Goal: Transaction & Acquisition: Purchase product/service

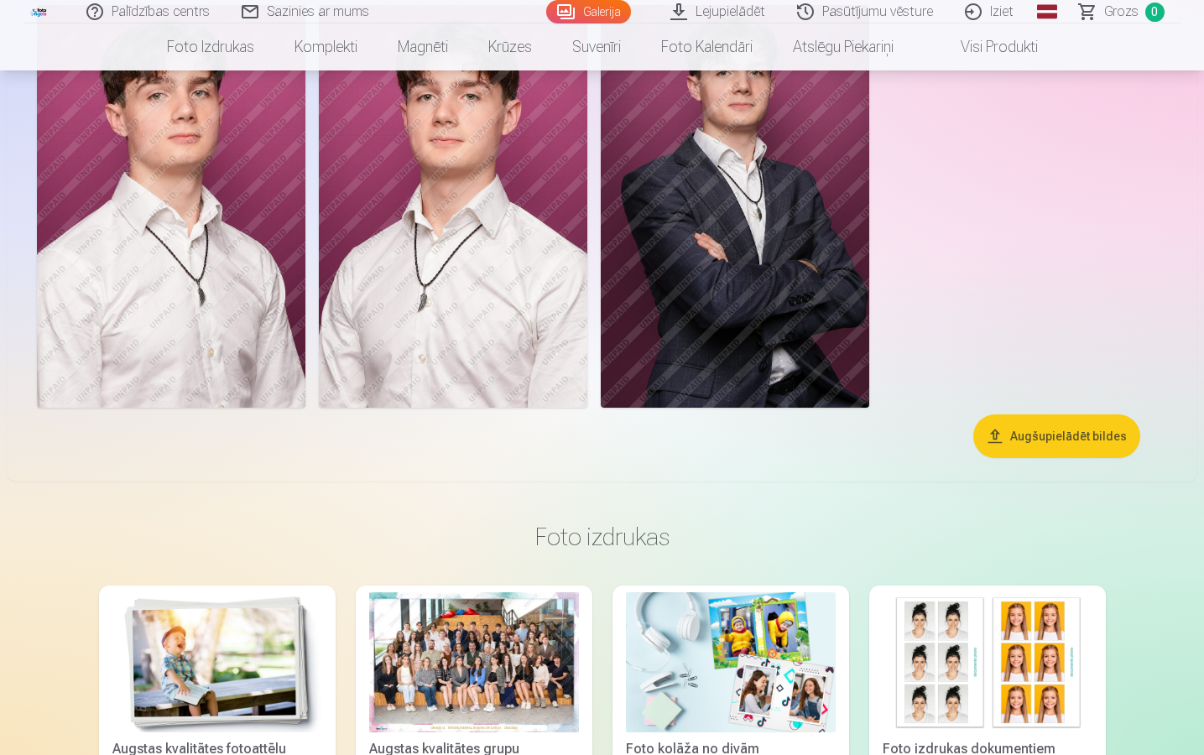
scroll to position [3032, 0]
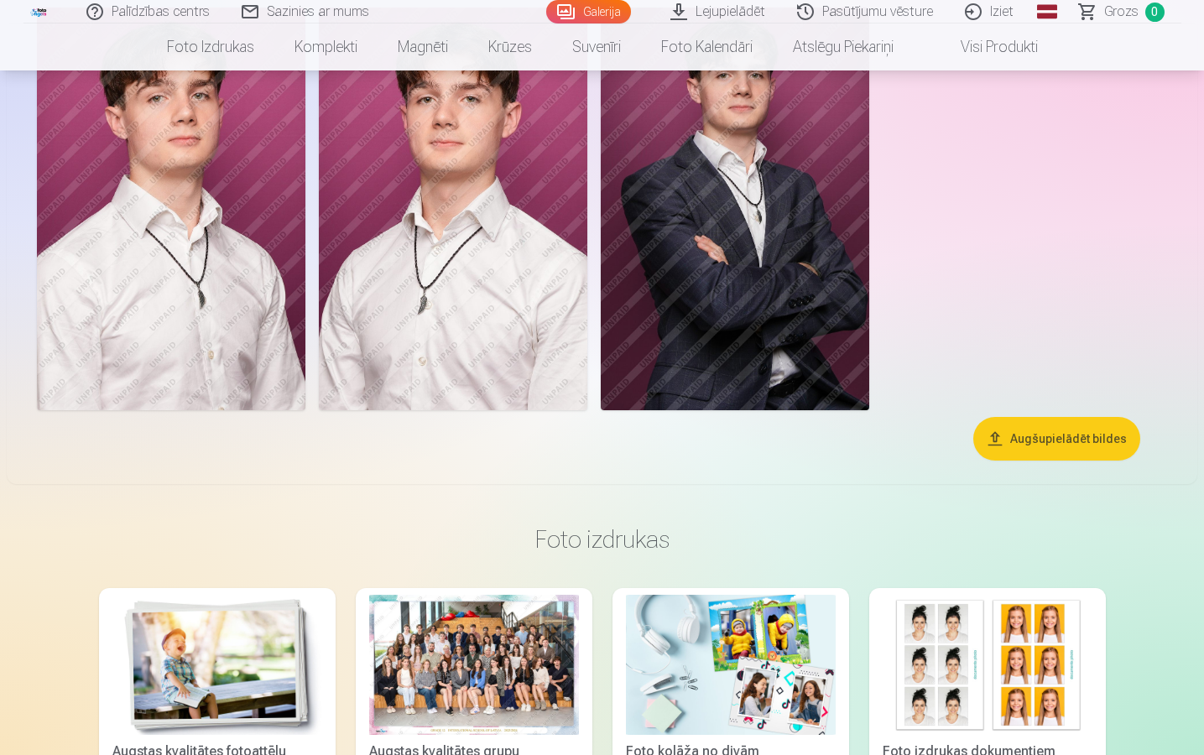
drag, startPoint x: 1055, startPoint y: 10, endPoint x: 1055, endPoint y: 655, distance: 644.6
drag, startPoint x: 1047, startPoint y: 13, endPoint x: 1047, endPoint y: 657, distance: 644.6
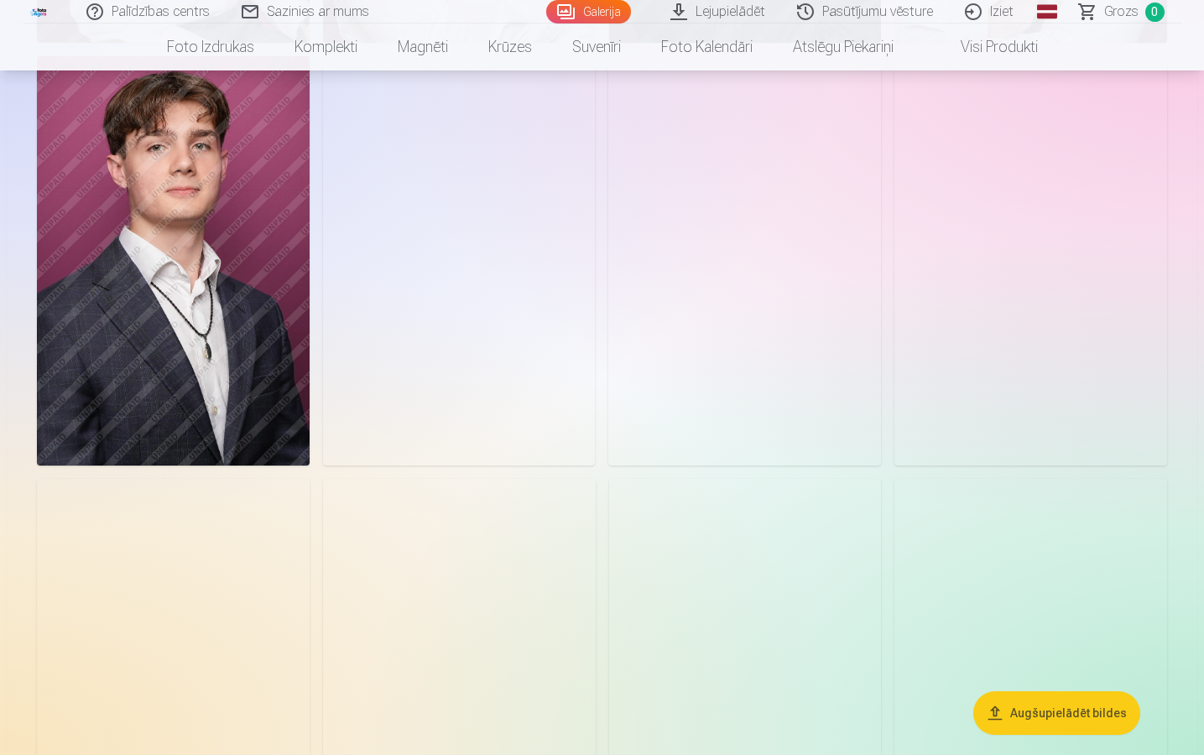
scroll to position [0, 0]
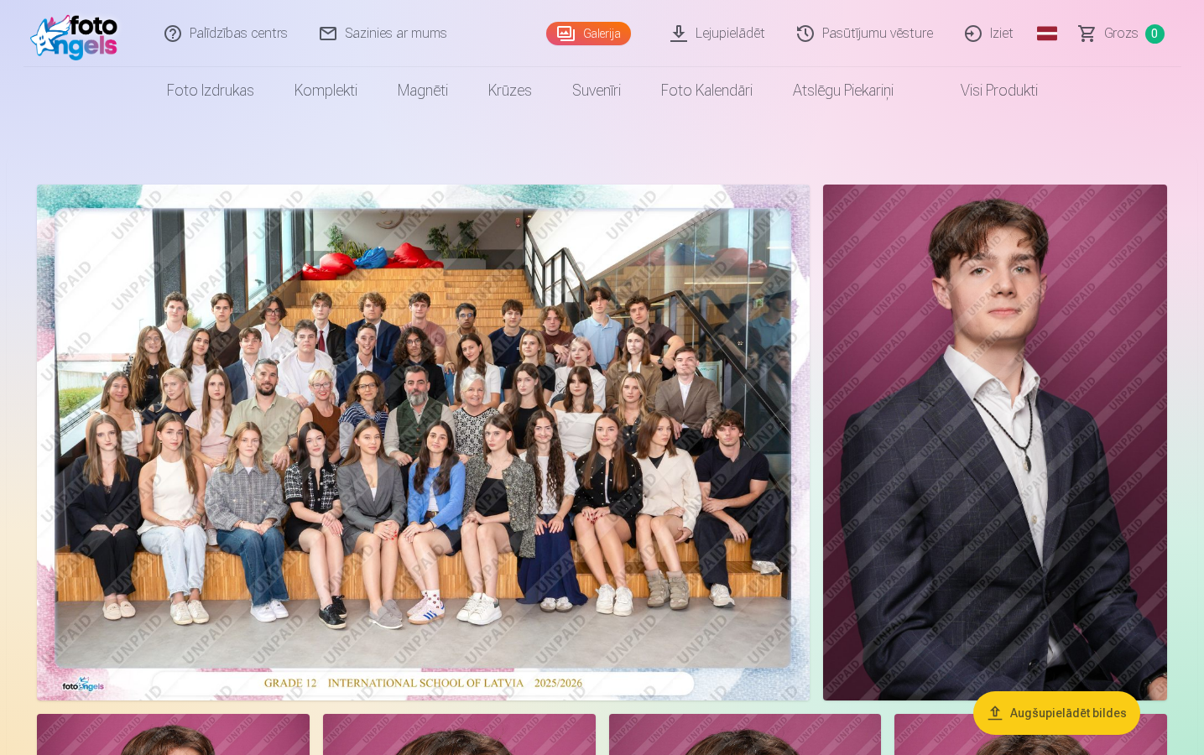
click at [525, 428] on img at bounding box center [423, 443] width 773 height 516
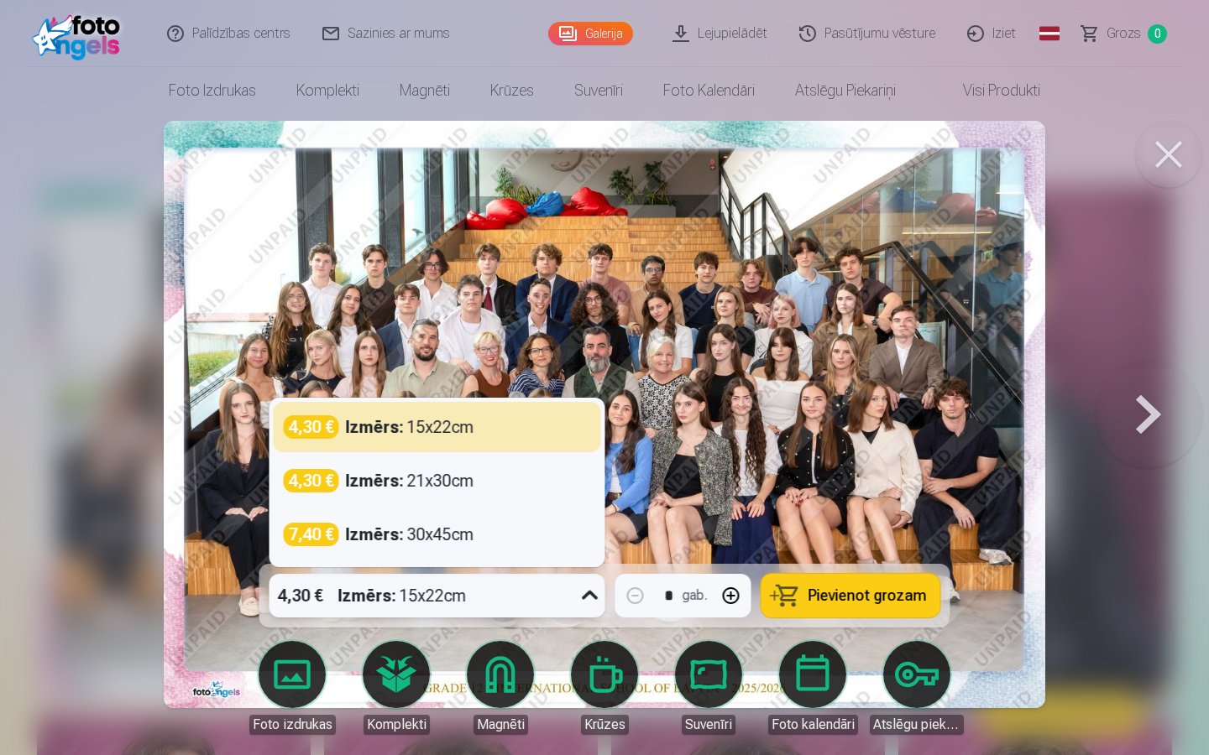
click at [587, 544] on icon at bounding box center [590, 595] width 16 height 9
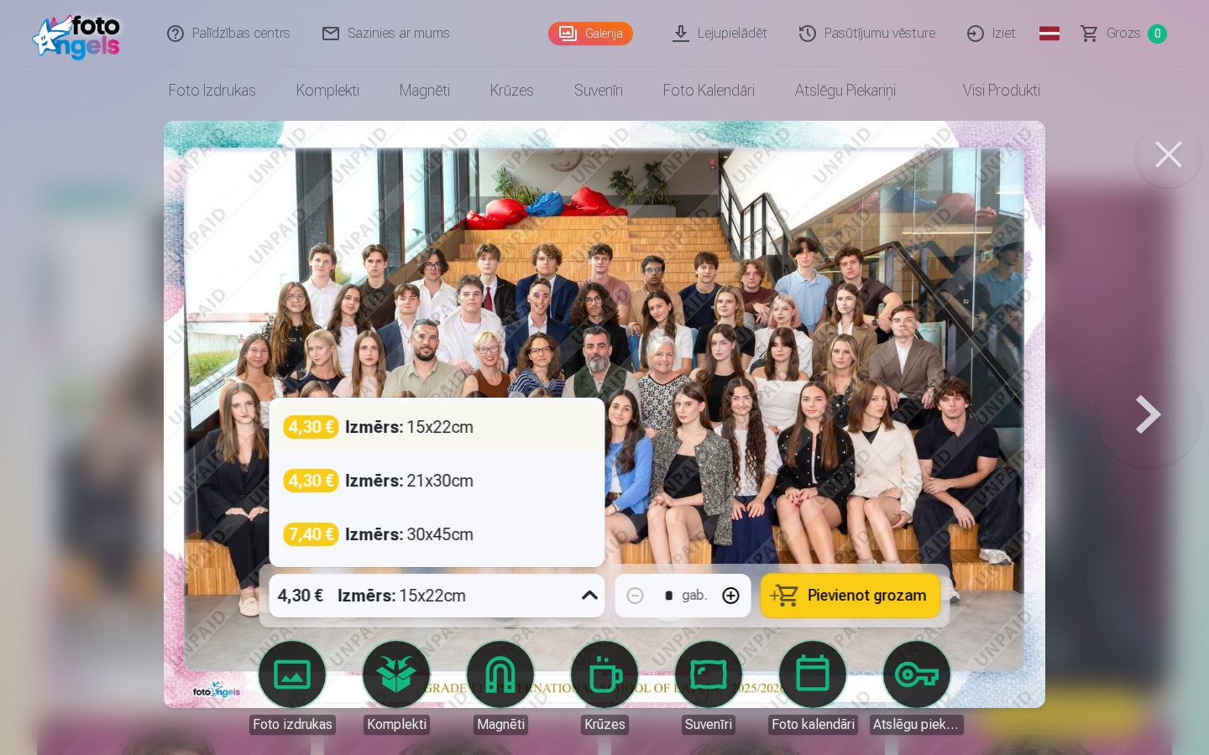
click at [452, 430] on div "Izmērs : 15x22cm" at bounding box center [410, 427] width 128 height 24
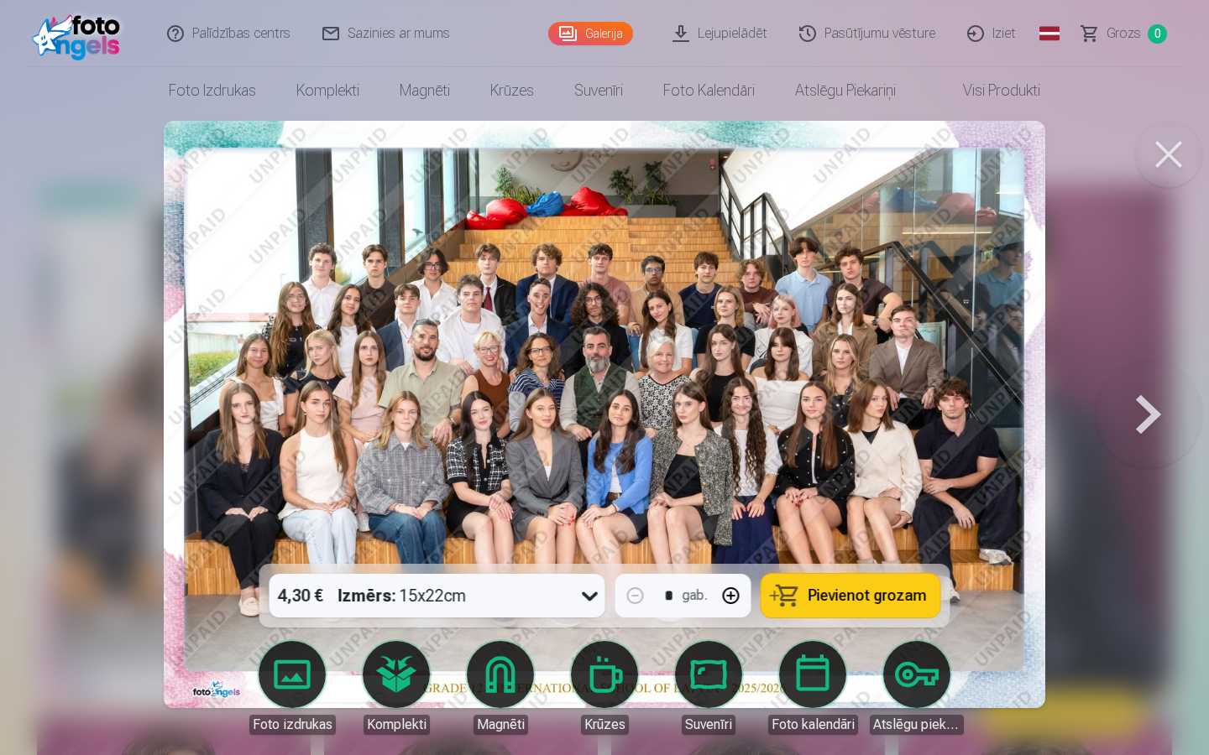
click at [863, 544] on button "Pievienot grozam" at bounding box center [850, 596] width 179 height 44
click at [1168, 148] on button at bounding box center [1168, 154] width 67 height 67
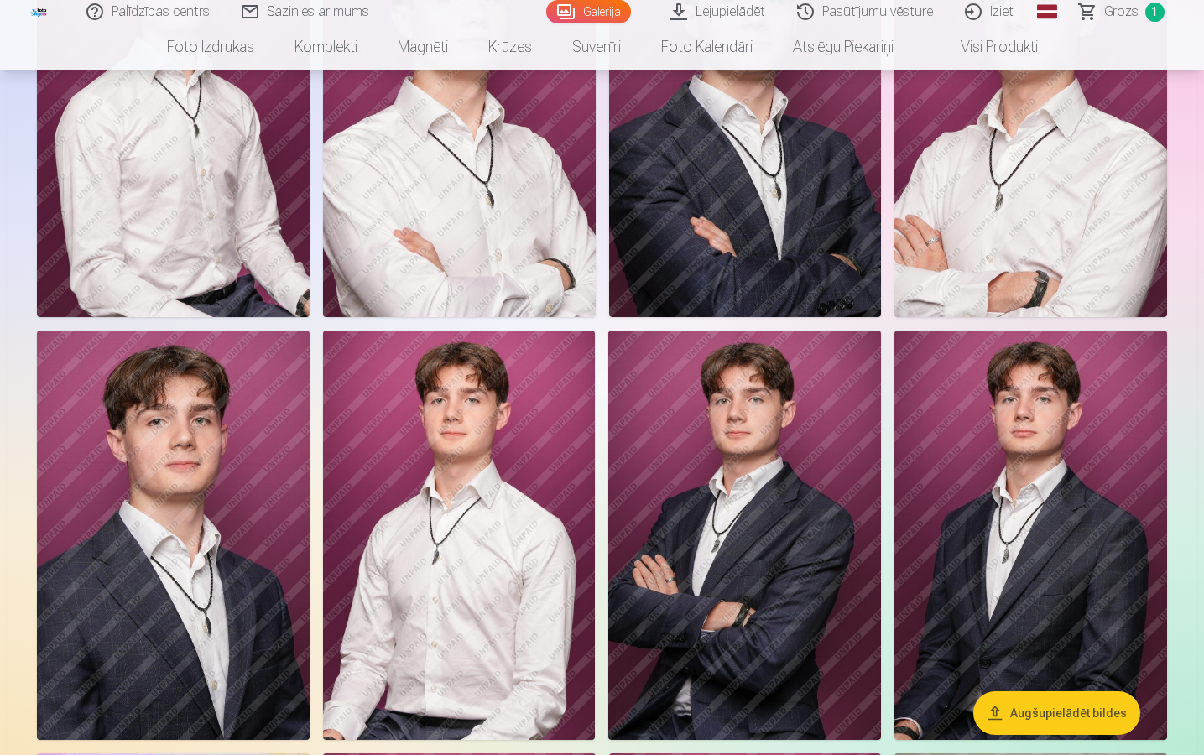
scroll to position [822, 0]
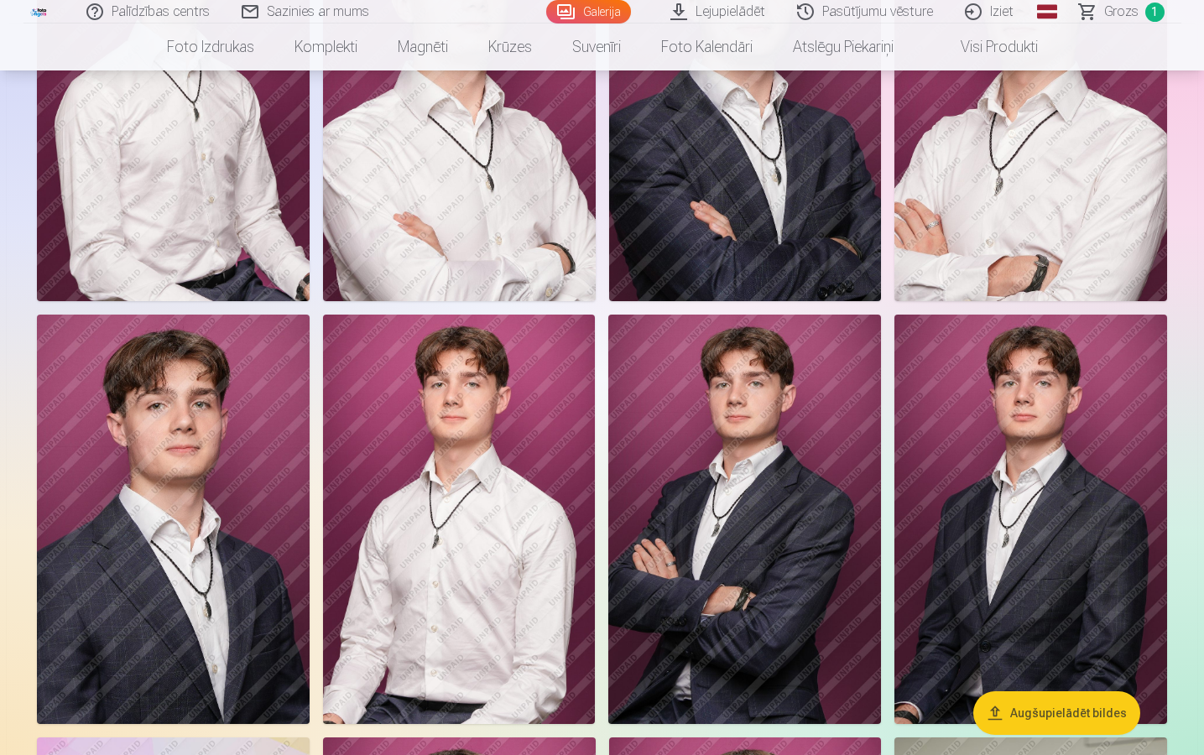
click at [143, 488] on img at bounding box center [173, 519] width 273 height 409
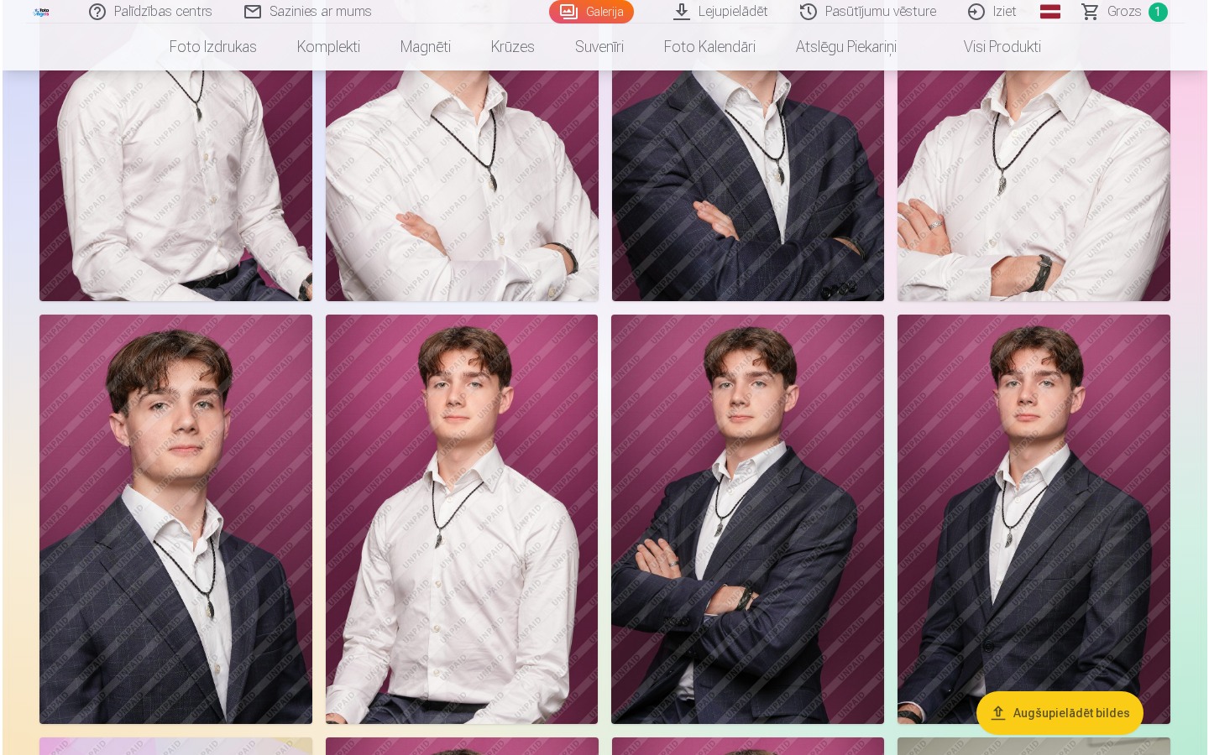
scroll to position [823, 0]
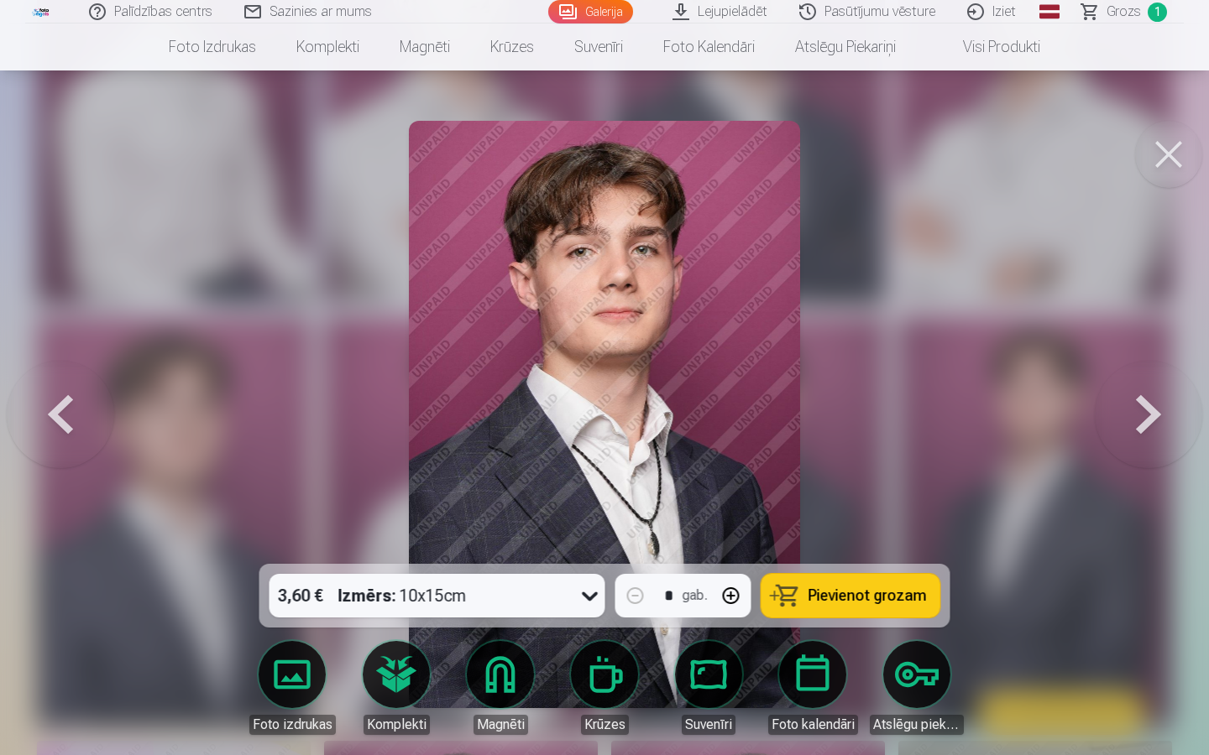
click at [1169, 150] on button at bounding box center [1168, 154] width 67 height 67
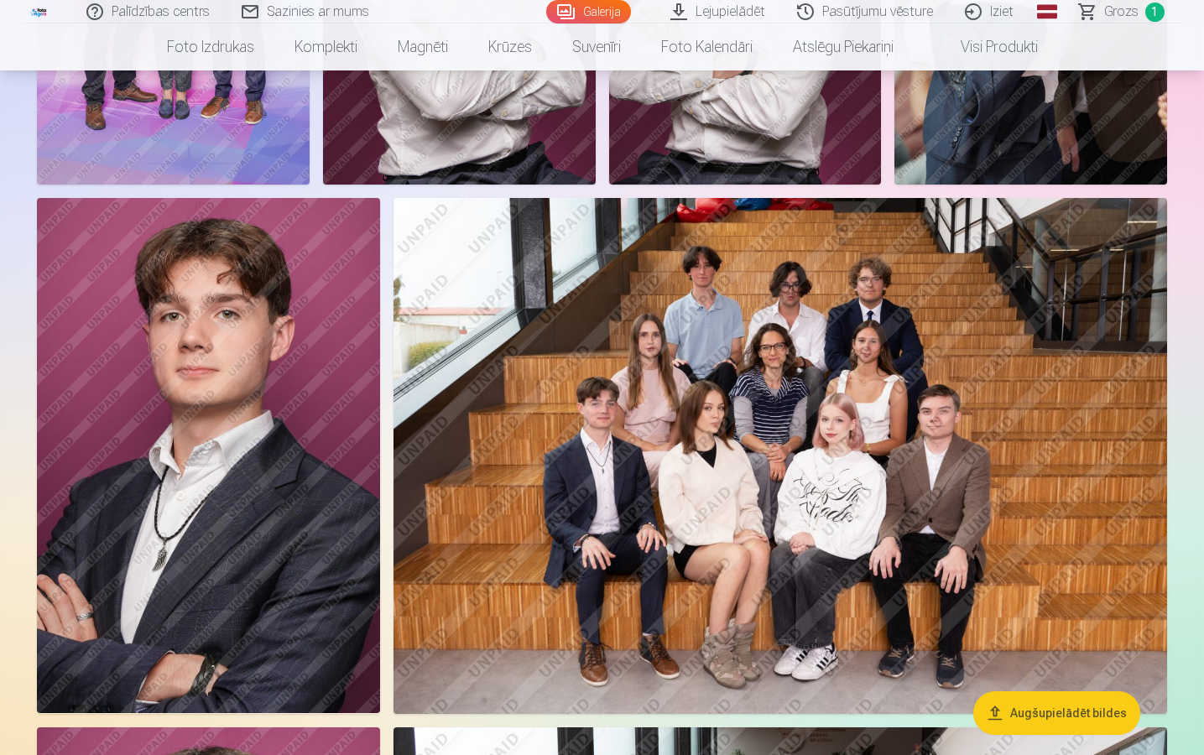
scroll to position [1787, 0]
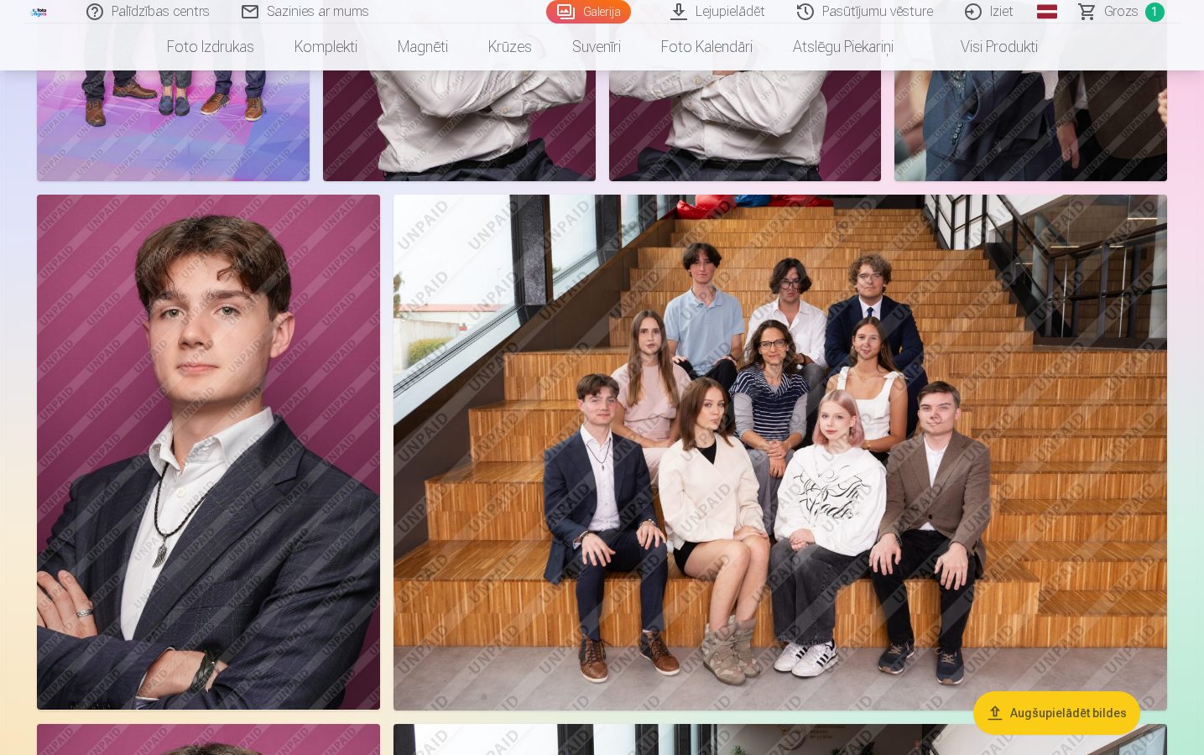
click at [253, 519] on img at bounding box center [208, 452] width 343 height 515
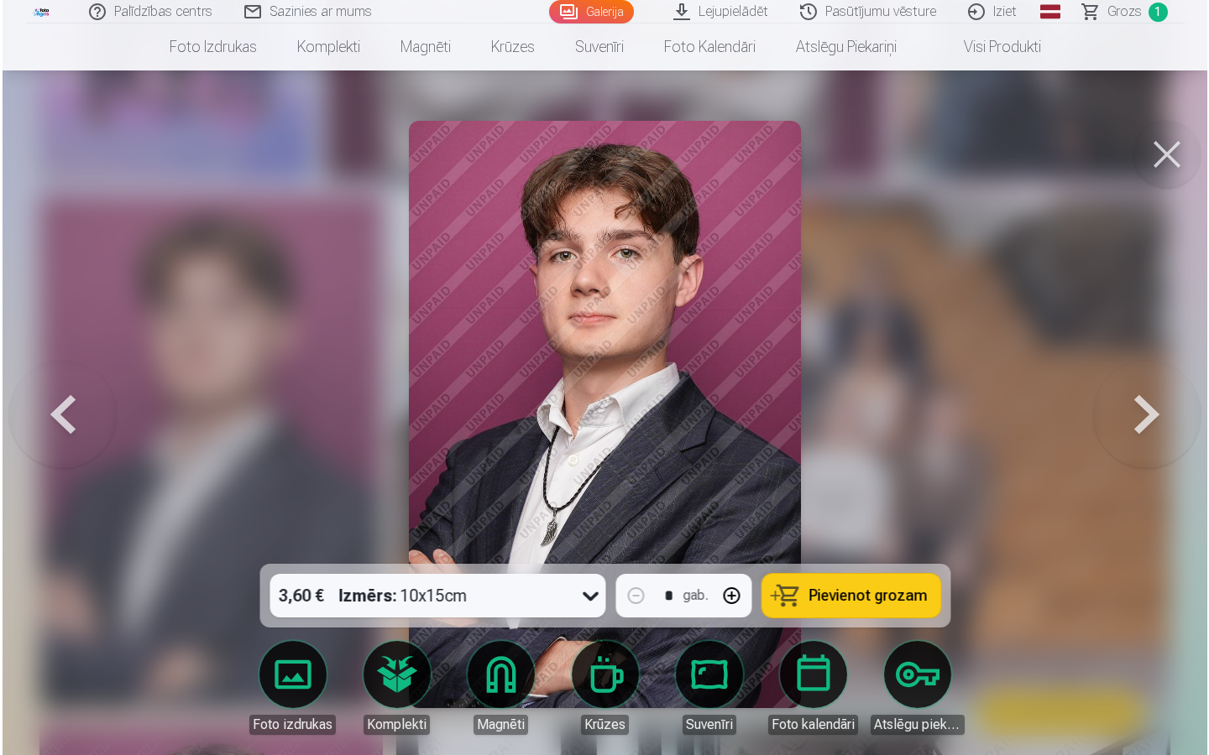
scroll to position [1792, 0]
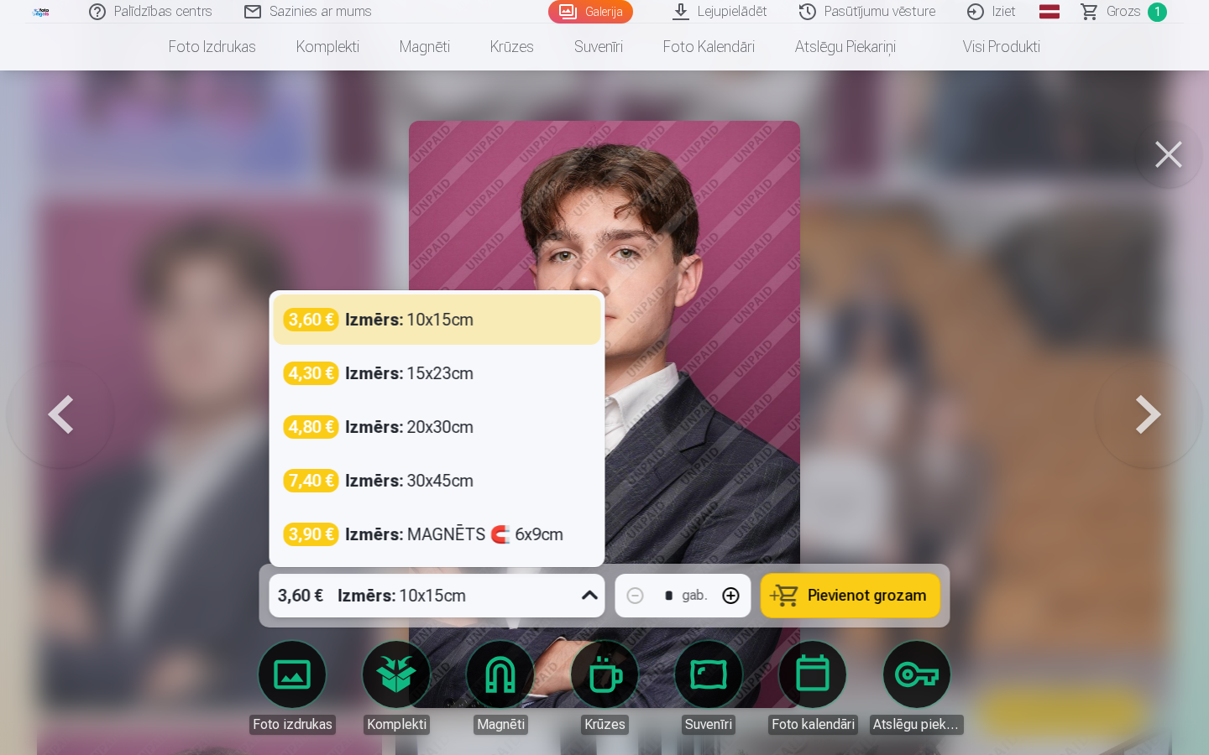
click at [592, 544] on icon at bounding box center [590, 595] width 27 height 27
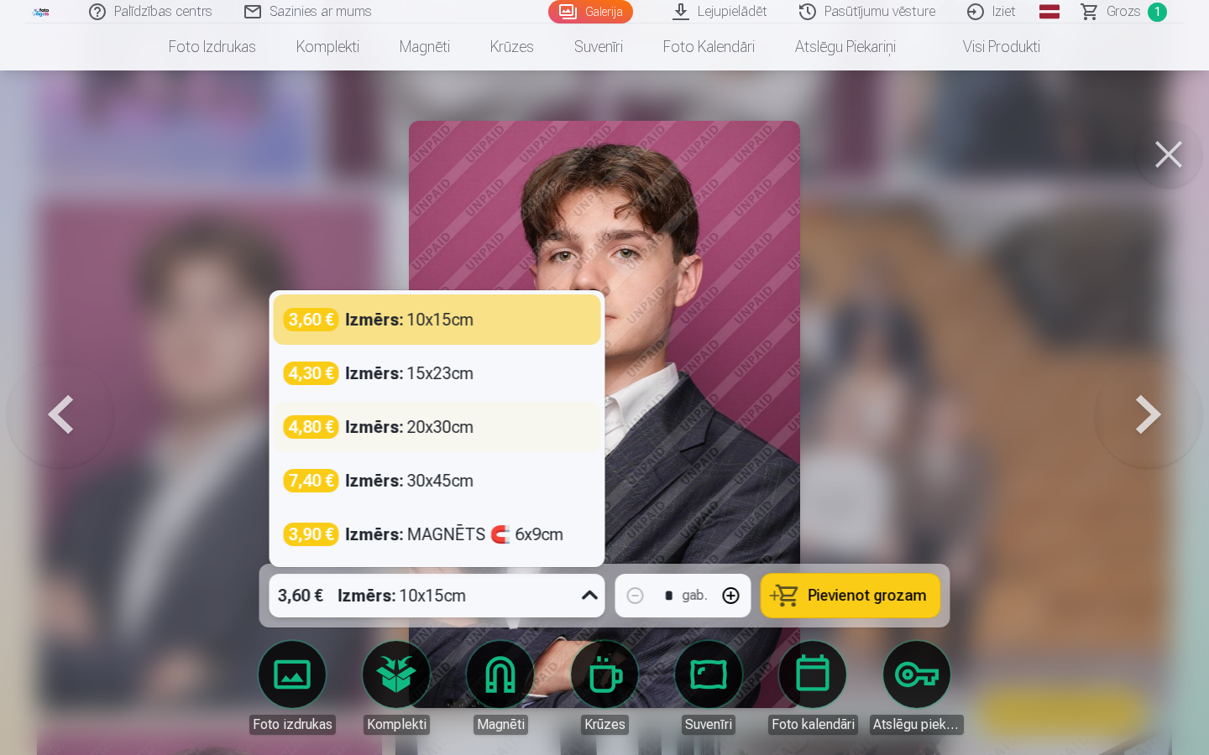
click at [389, 433] on strong "Izmērs :" at bounding box center [375, 427] width 58 height 24
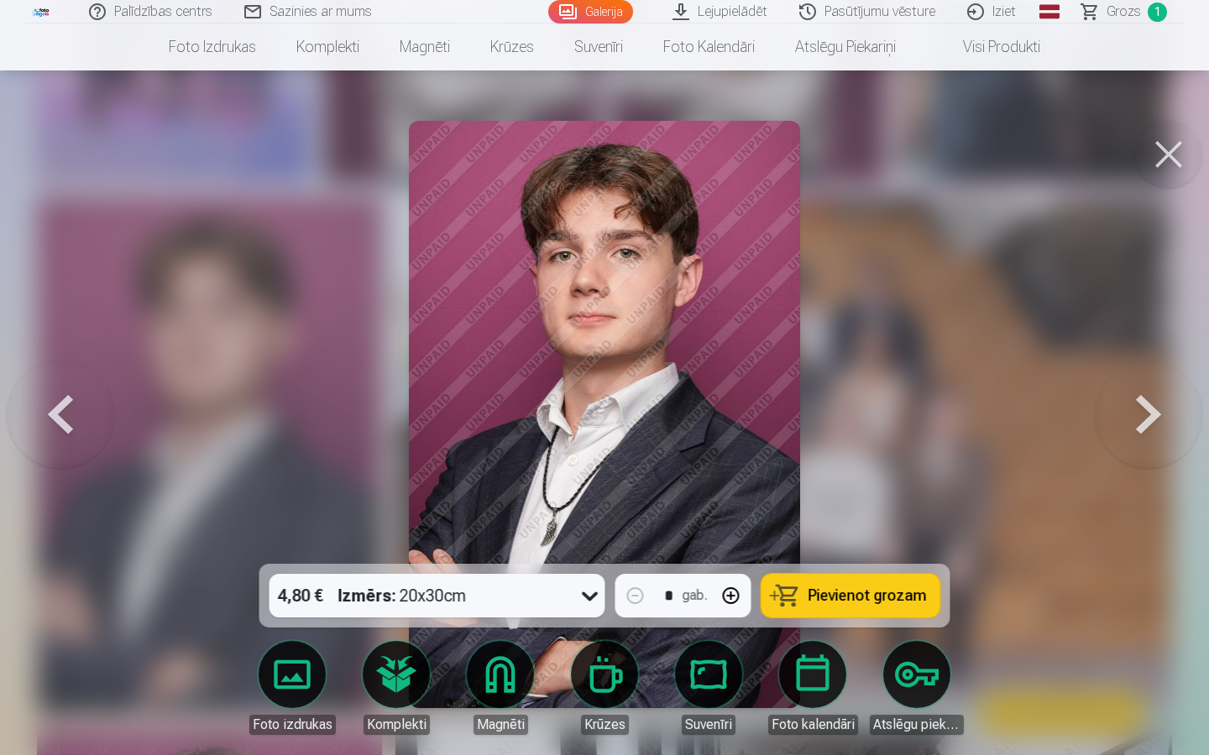
click at [849, 544] on span "Pievienot grozam" at bounding box center [867, 595] width 118 height 15
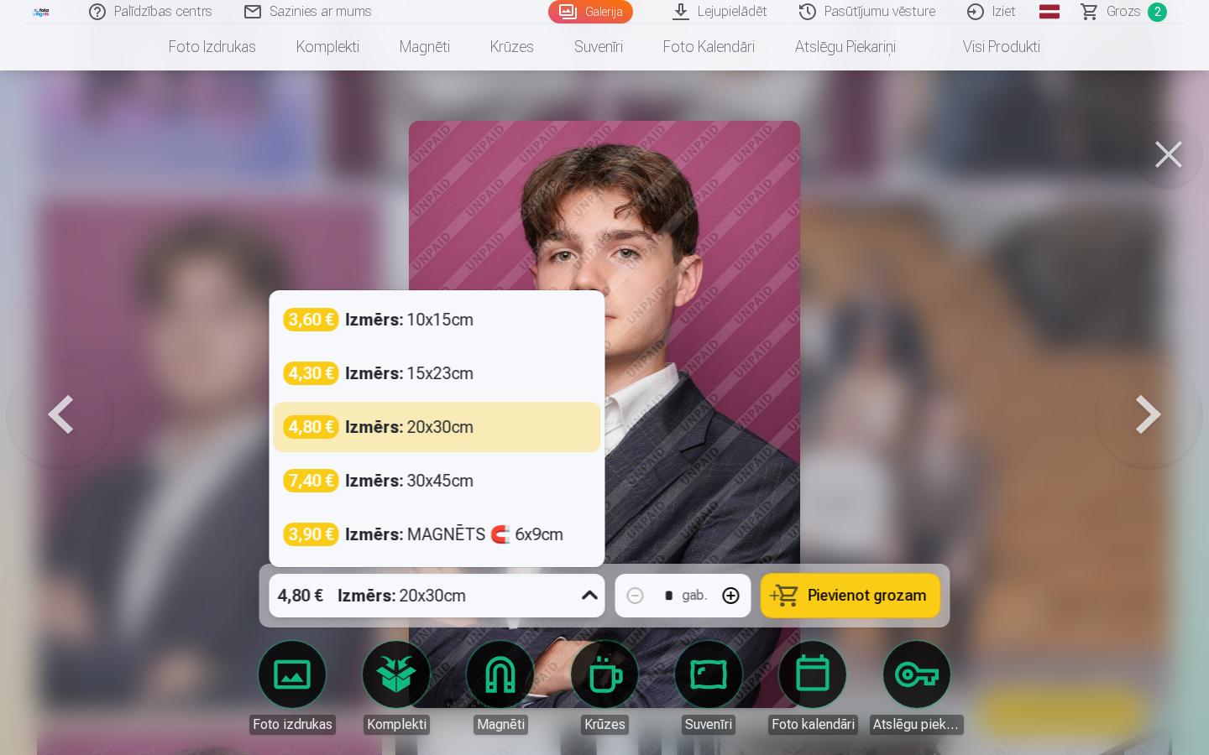
click at [592, 544] on icon at bounding box center [590, 595] width 27 height 27
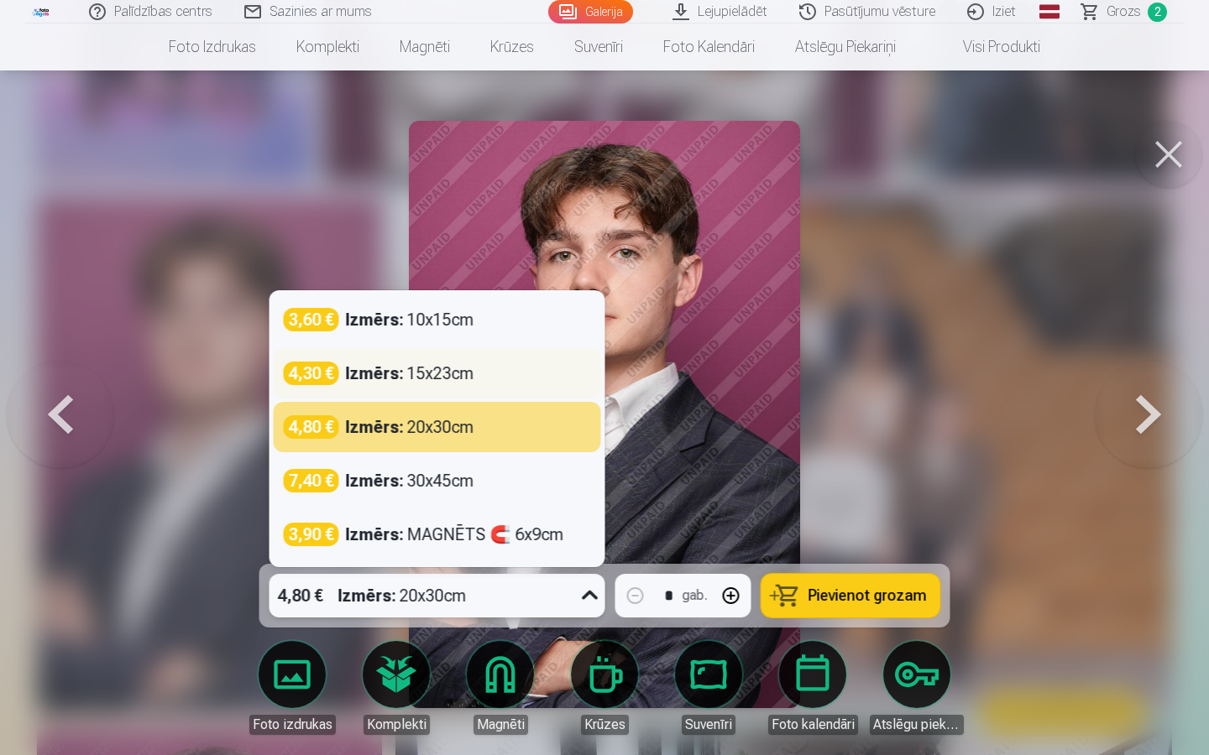
click at [413, 368] on div "Izmērs : 15x23cm" at bounding box center [410, 374] width 128 height 24
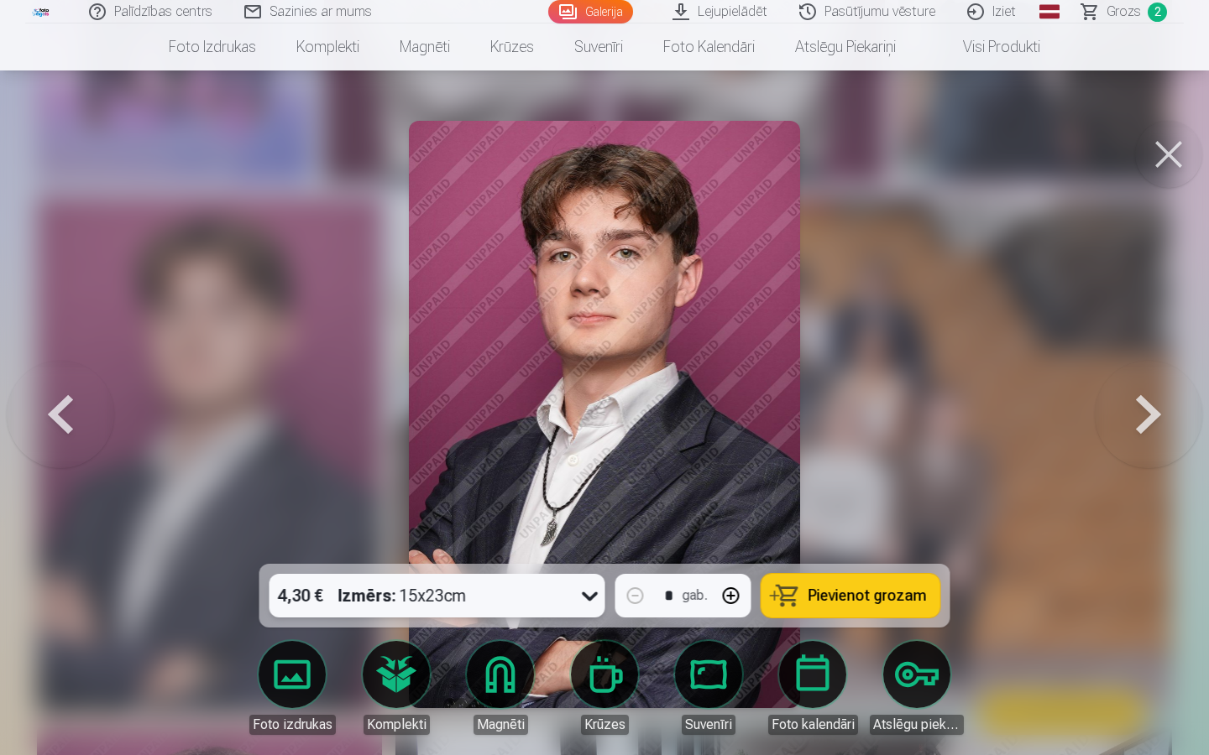
click at [898, 544] on span "Pievienot grozam" at bounding box center [867, 595] width 118 height 15
click at [1147, 414] on button at bounding box center [1147, 414] width 107 height 265
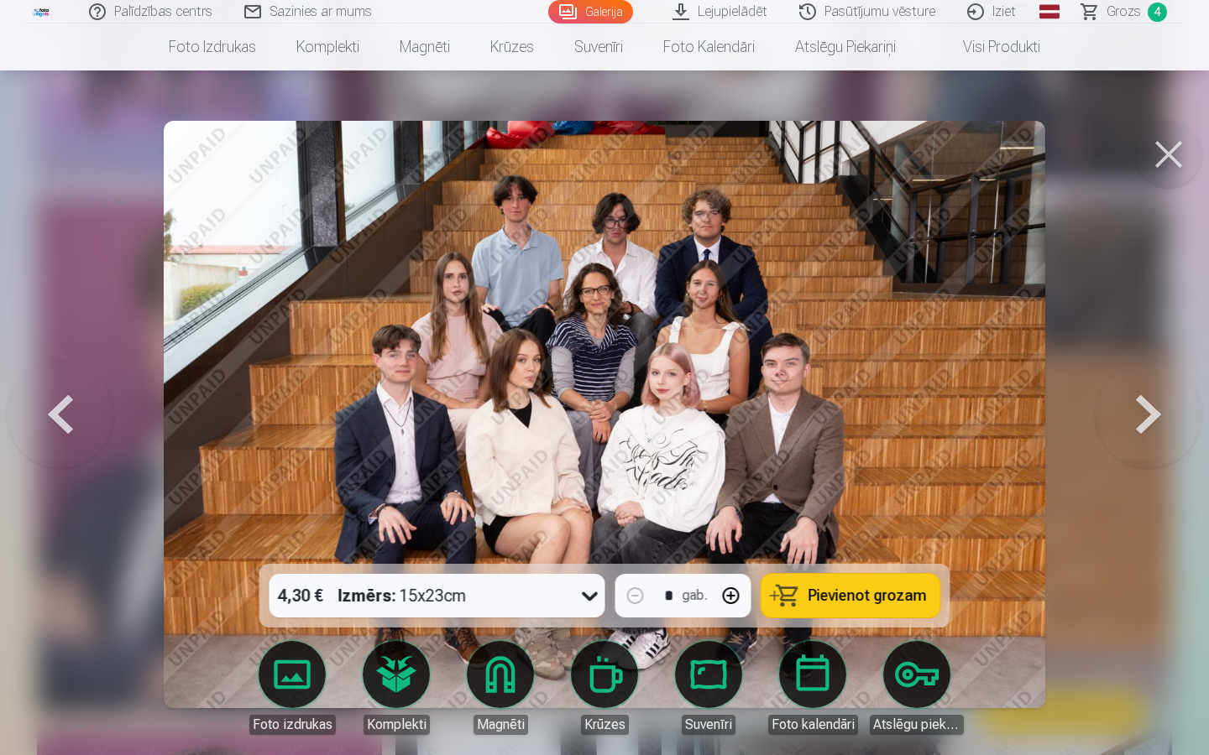
click at [1147, 414] on button at bounding box center [1147, 414] width 107 height 265
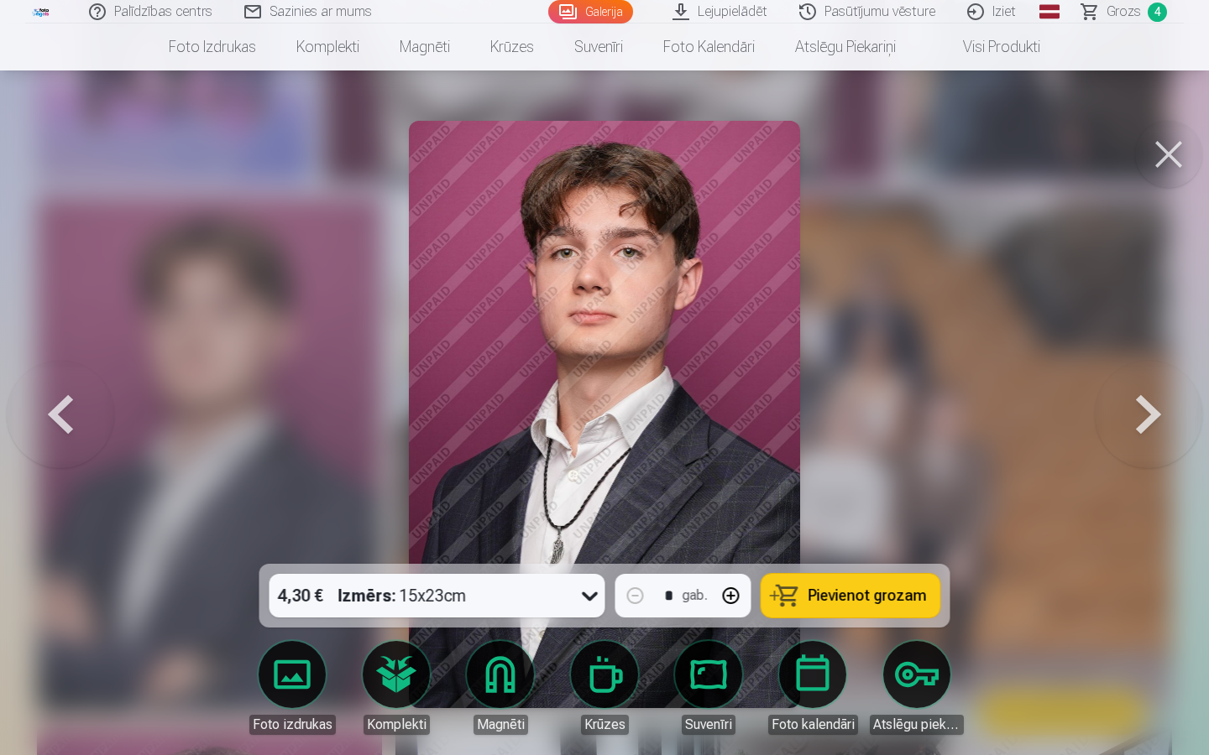
click at [1147, 414] on button at bounding box center [1147, 414] width 107 height 265
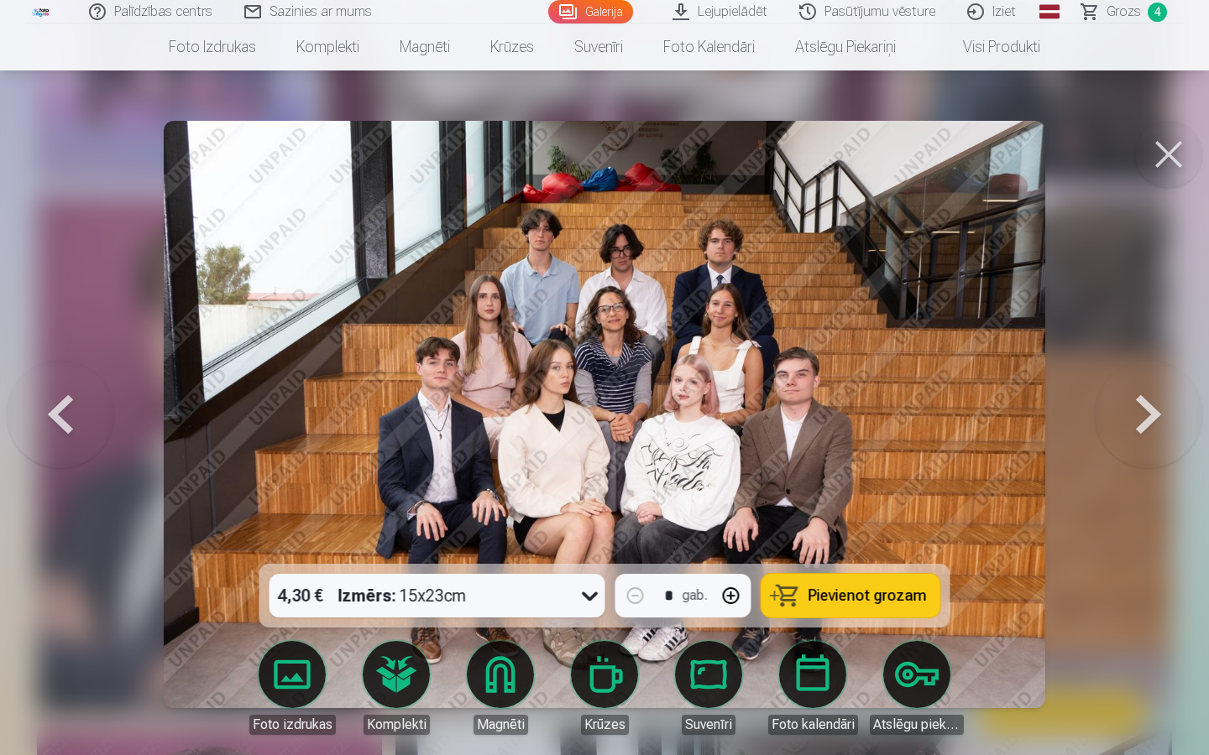
click at [1173, 149] on button at bounding box center [1168, 154] width 67 height 67
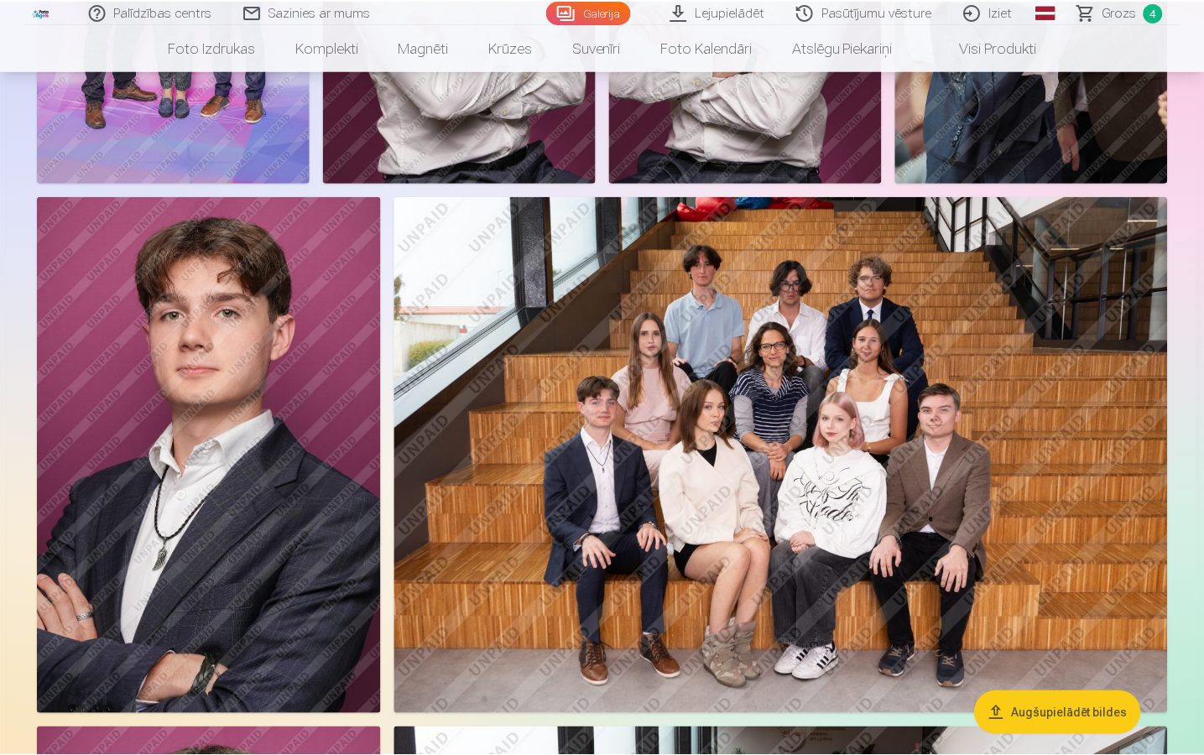
scroll to position [1787, 0]
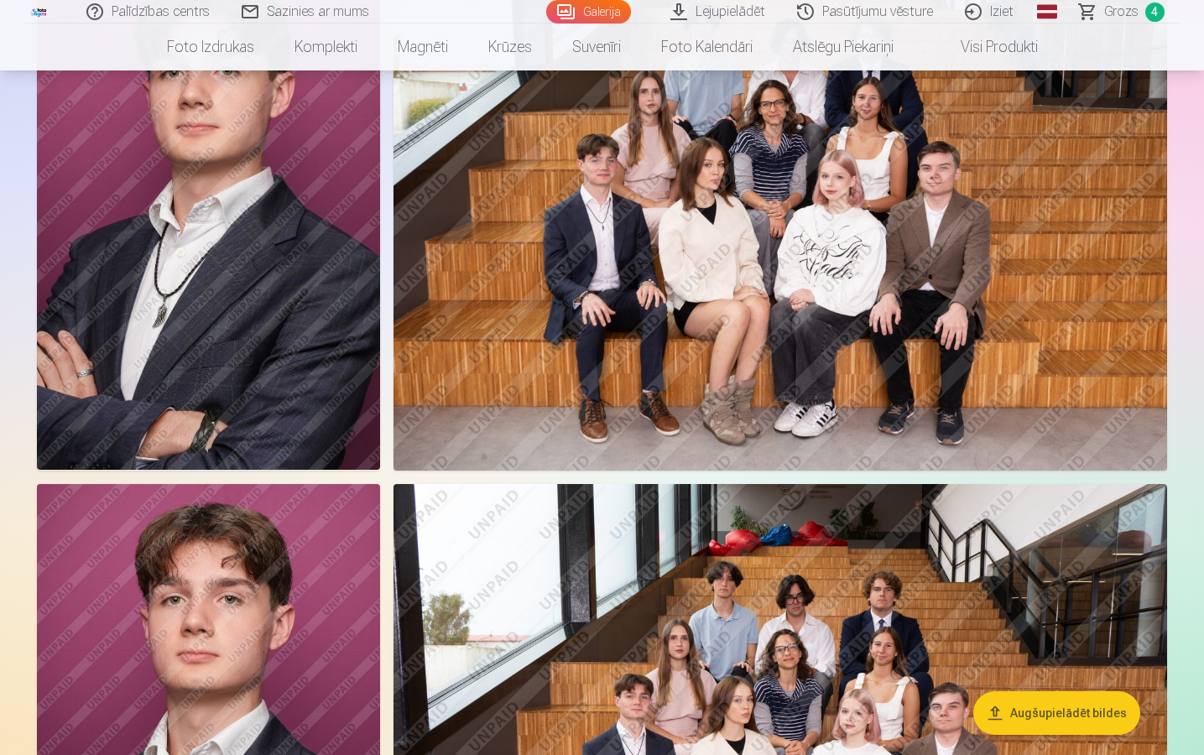
click at [694, 544] on img at bounding box center [781, 741] width 774 height 515
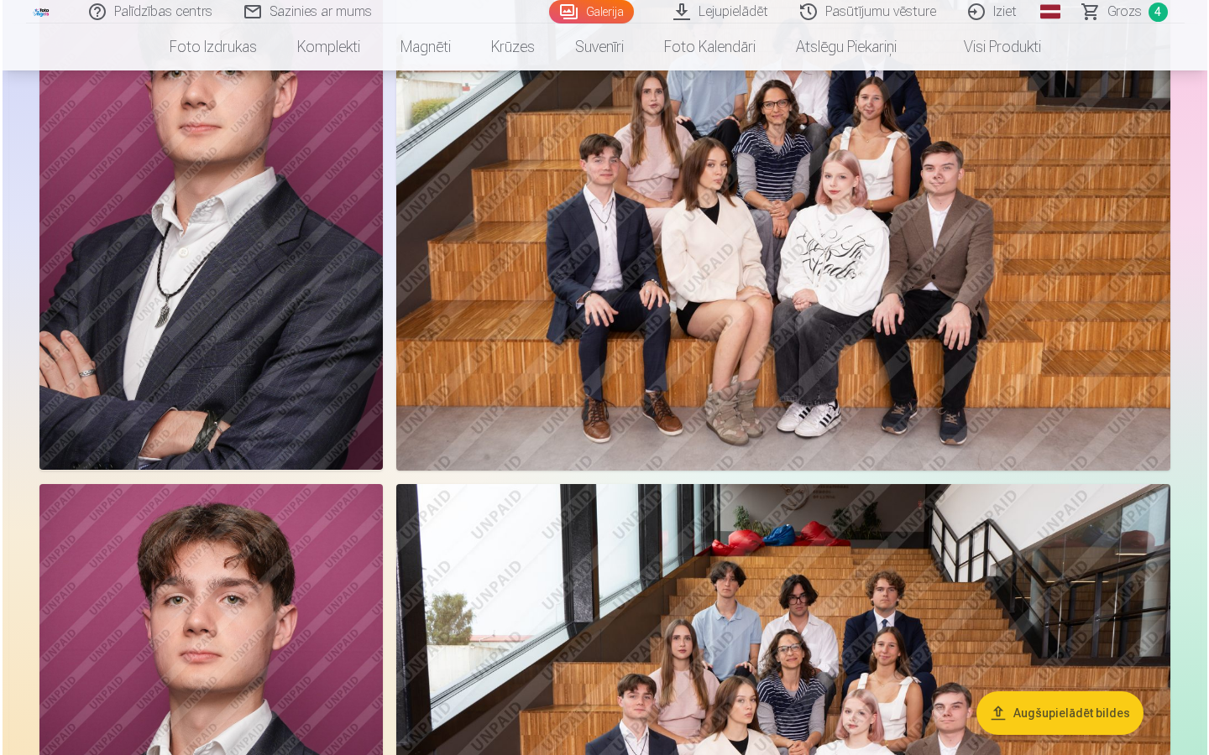
scroll to position [2034, 0]
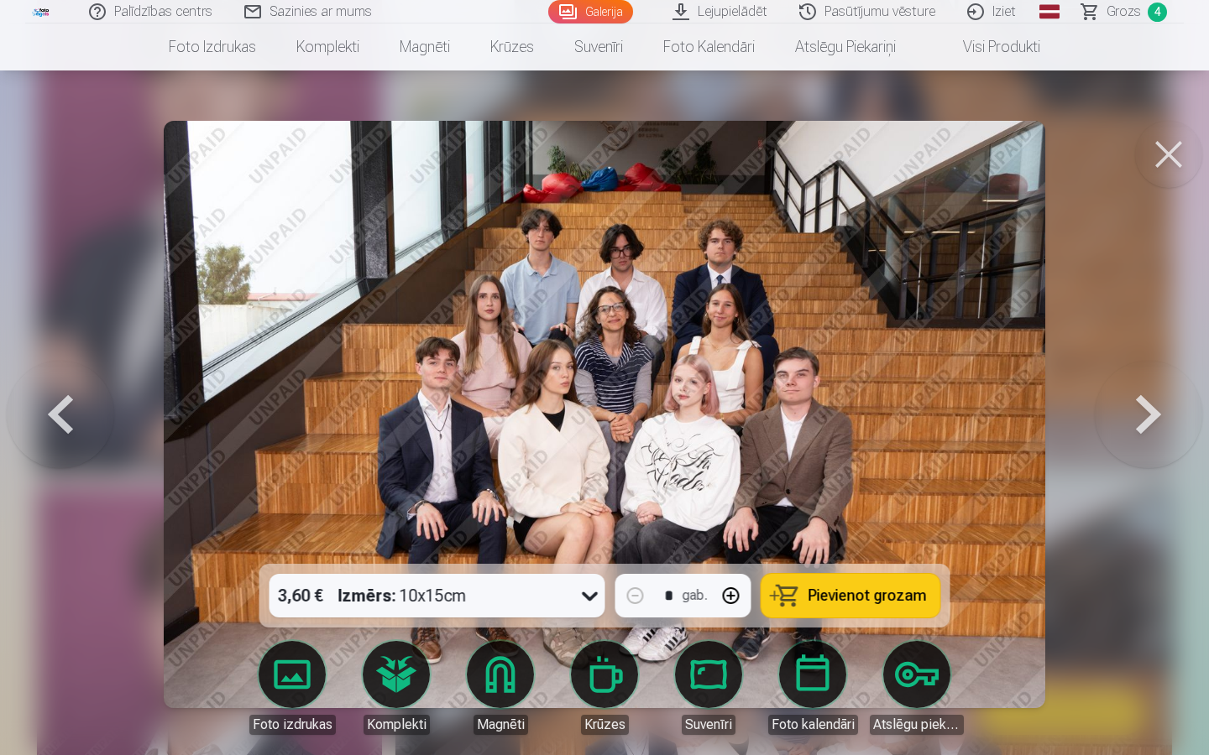
click at [588, 544] on icon at bounding box center [590, 595] width 27 height 27
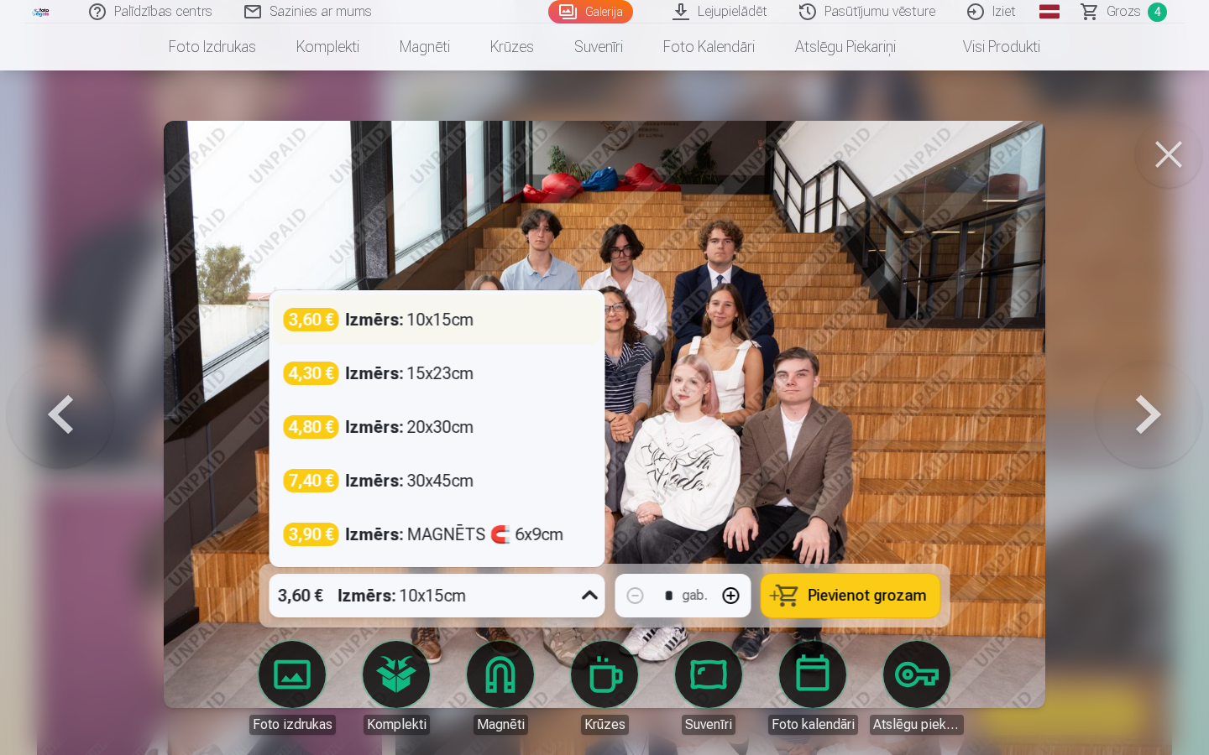
click at [482, 323] on div "3,60 € Izmērs : 10x15cm" at bounding box center [437, 320] width 307 height 24
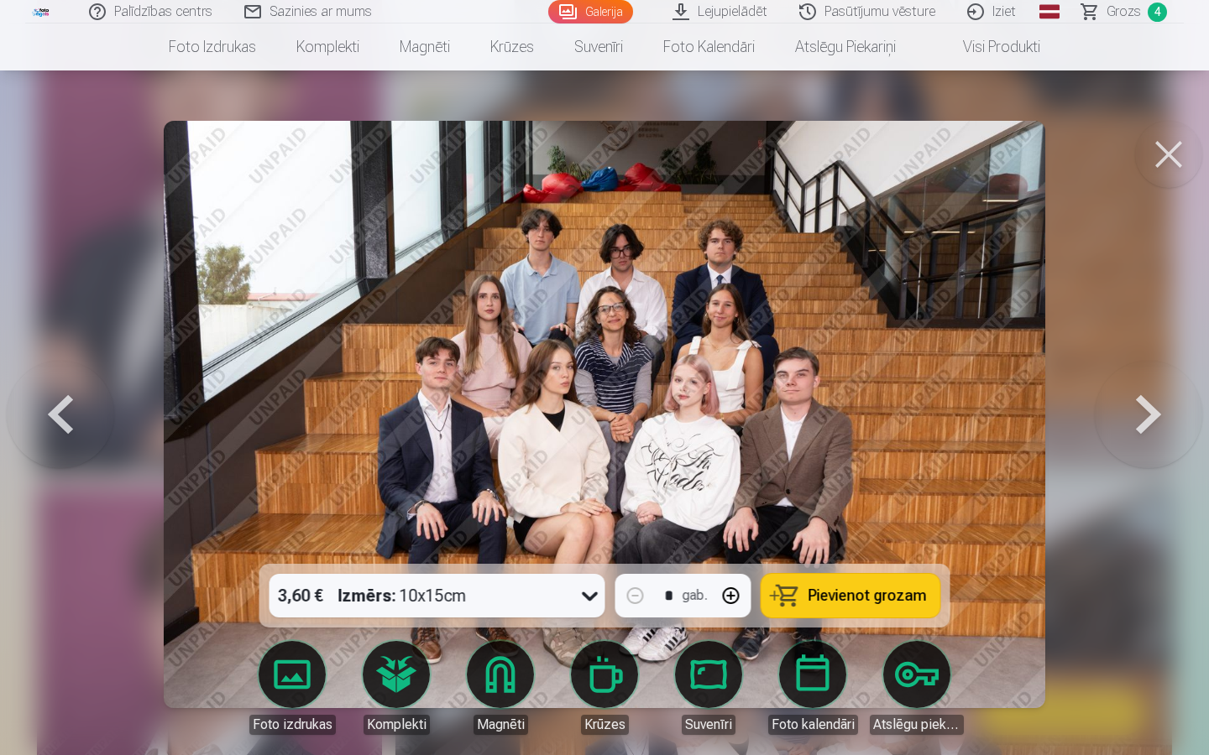
click at [840, 544] on span "Pievienot grozam" at bounding box center [867, 595] width 118 height 15
click at [1173, 151] on button at bounding box center [1168, 154] width 67 height 67
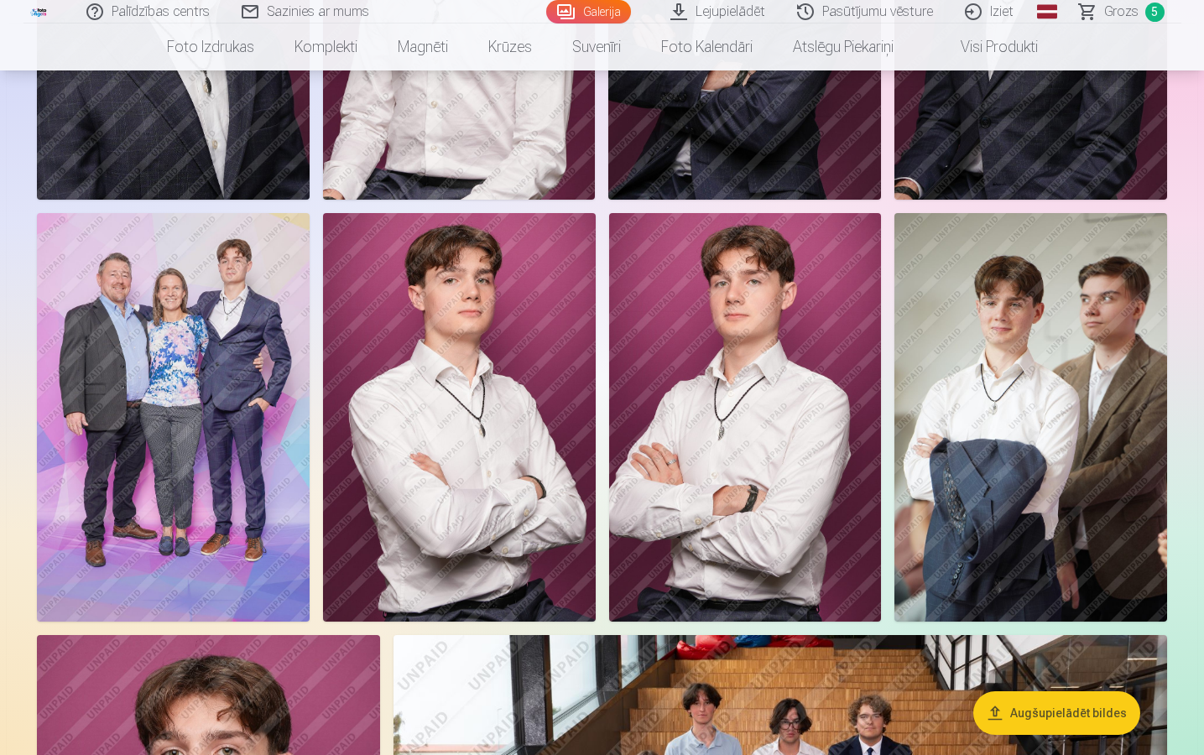
scroll to position [1345, 0]
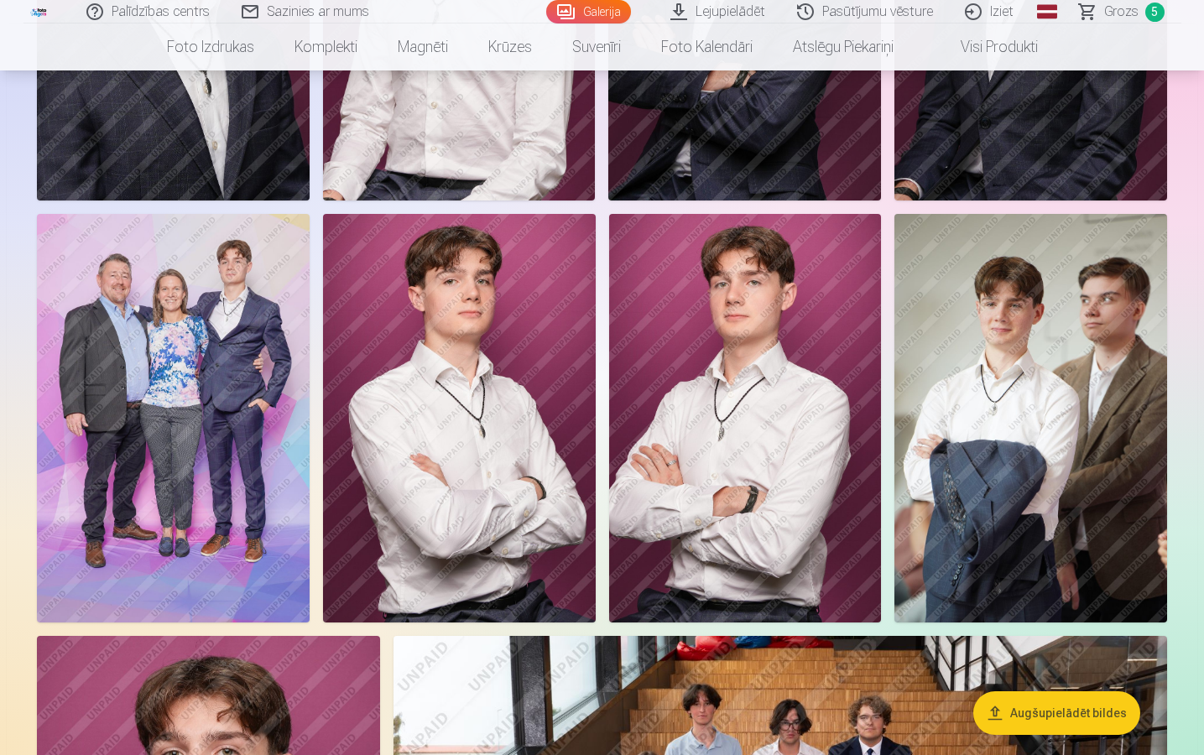
click at [186, 440] on img at bounding box center [173, 418] width 273 height 409
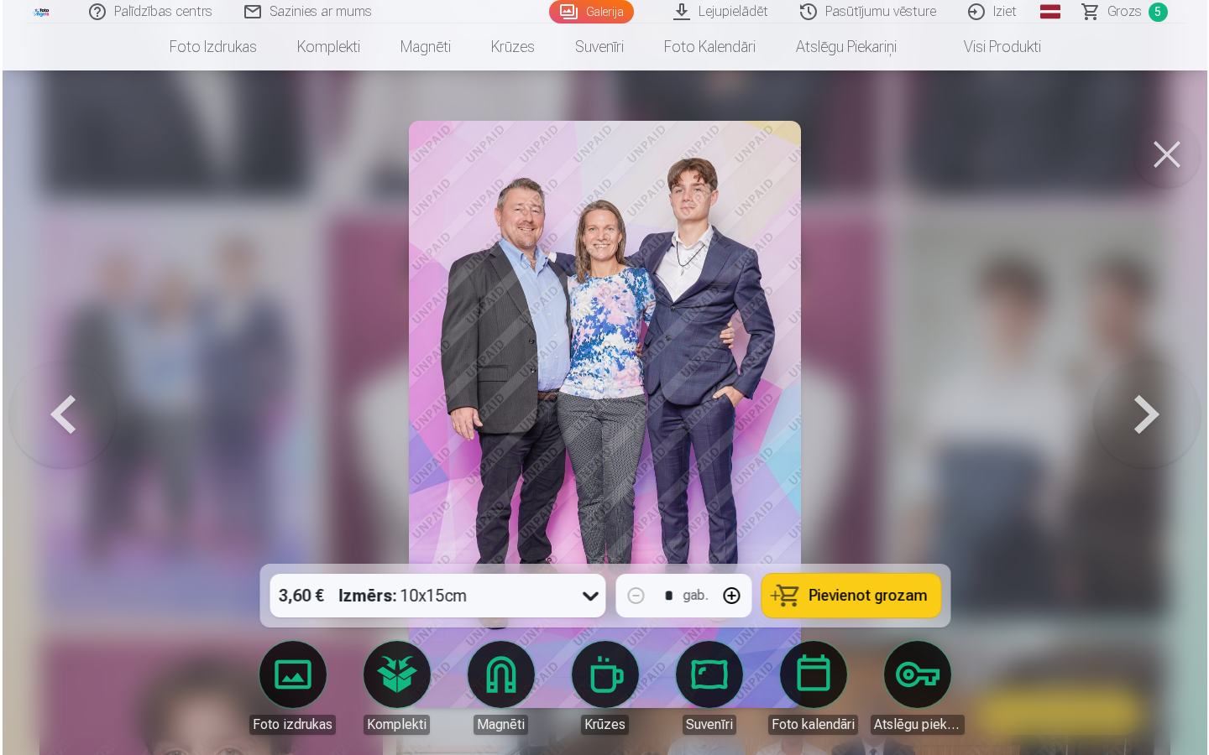
scroll to position [1349, 0]
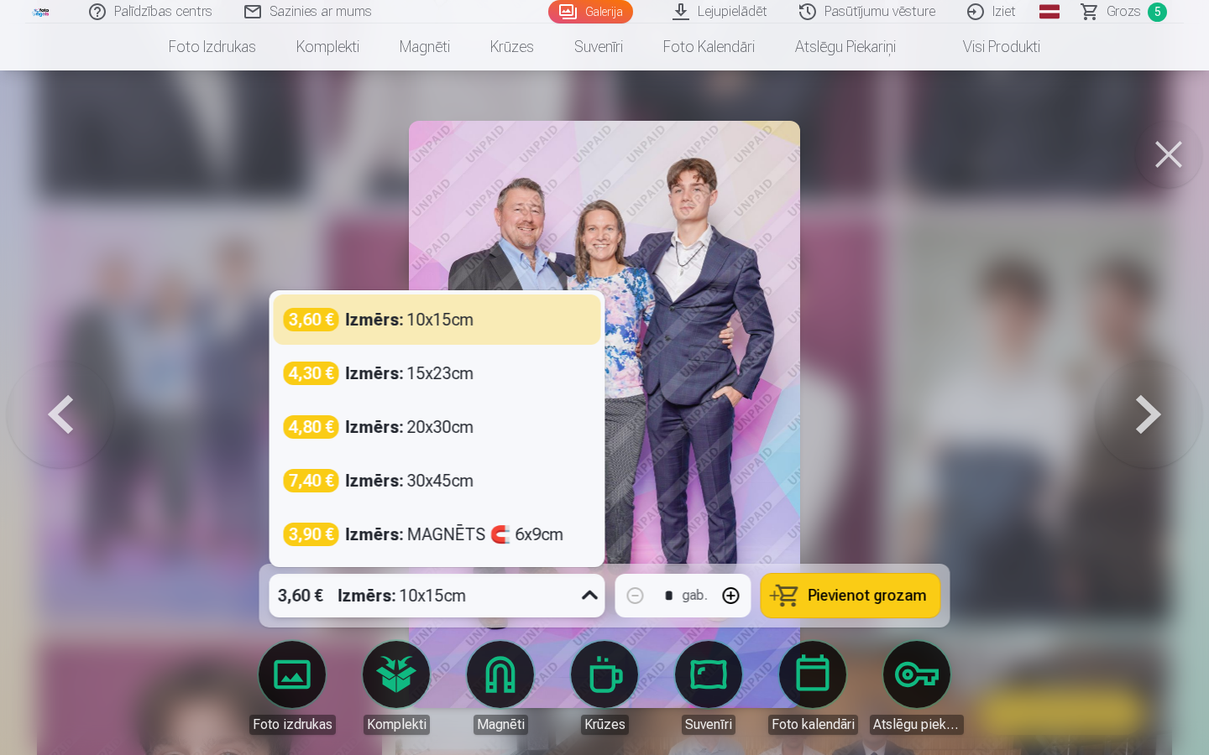
click at [588, 544] on icon at bounding box center [590, 595] width 27 height 27
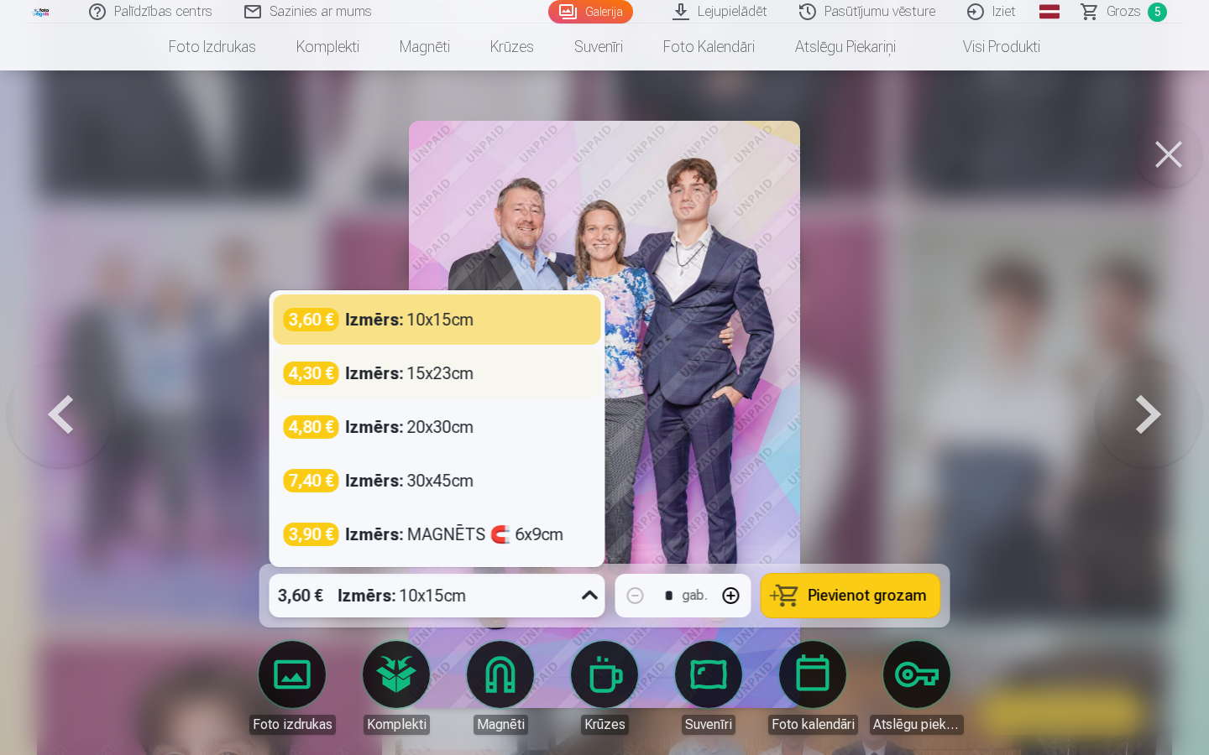
click at [520, 377] on div "4,30 € Izmērs : 15x23cm" at bounding box center [437, 374] width 307 height 24
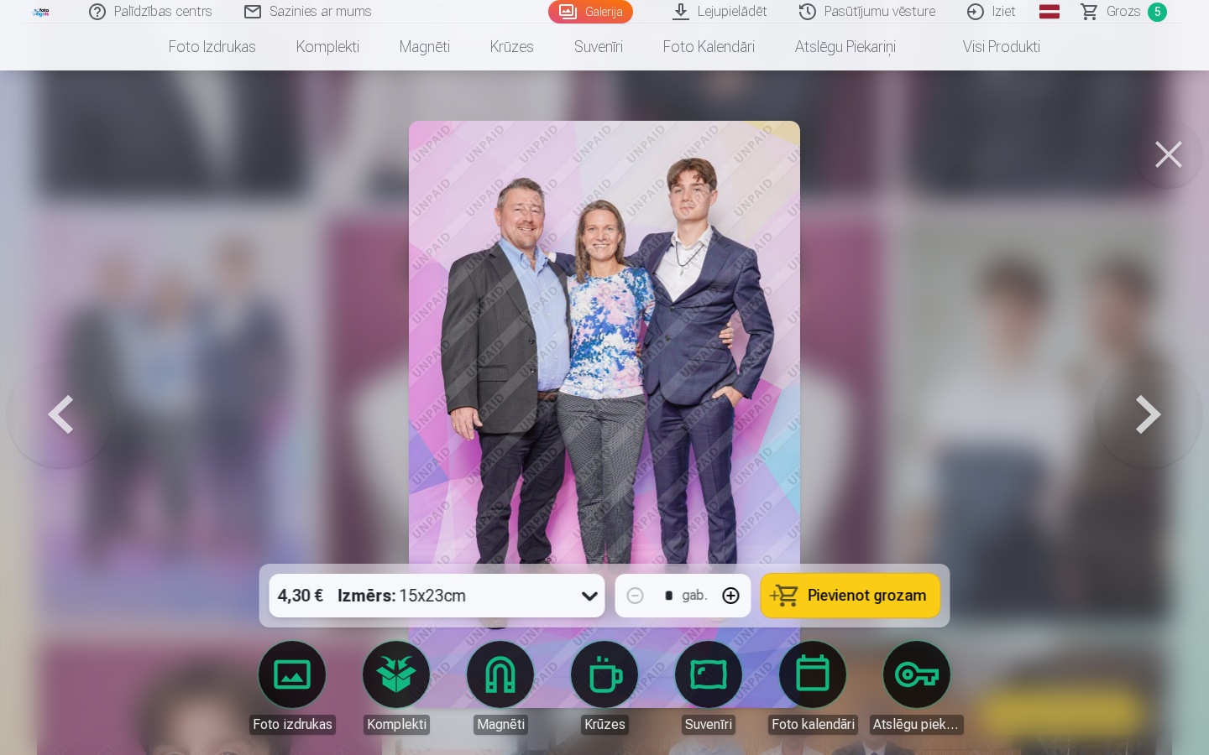
click at [881, 544] on span "Pievienot grozam" at bounding box center [867, 595] width 118 height 15
click at [1175, 137] on button at bounding box center [1168, 154] width 67 height 67
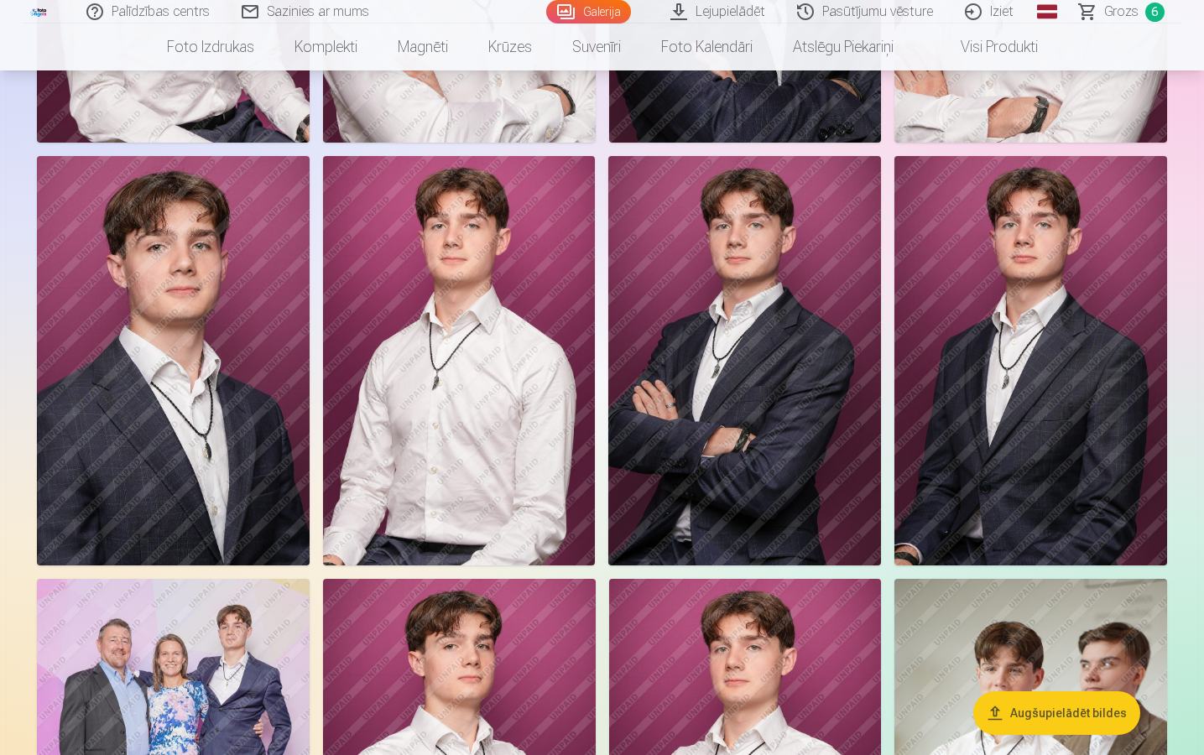
scroll to position [977, 0]
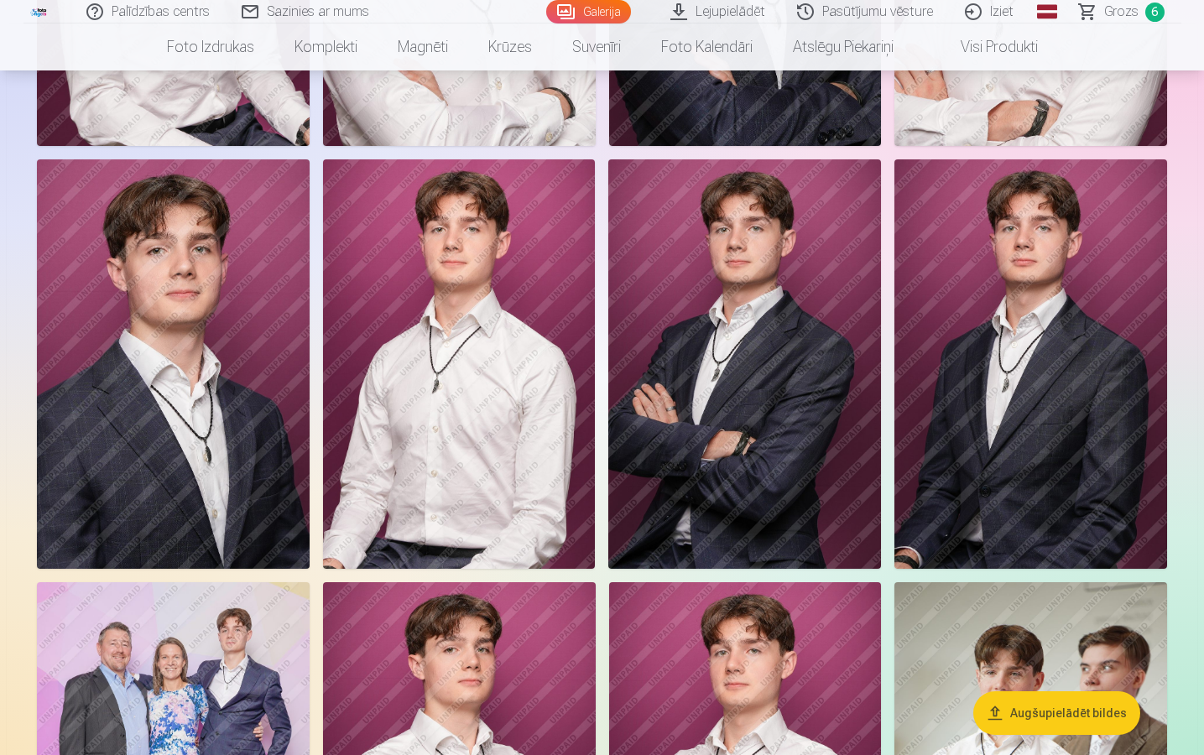
click at [1050, 366] on img at bounding box center [1031, 363] width 273 height 409
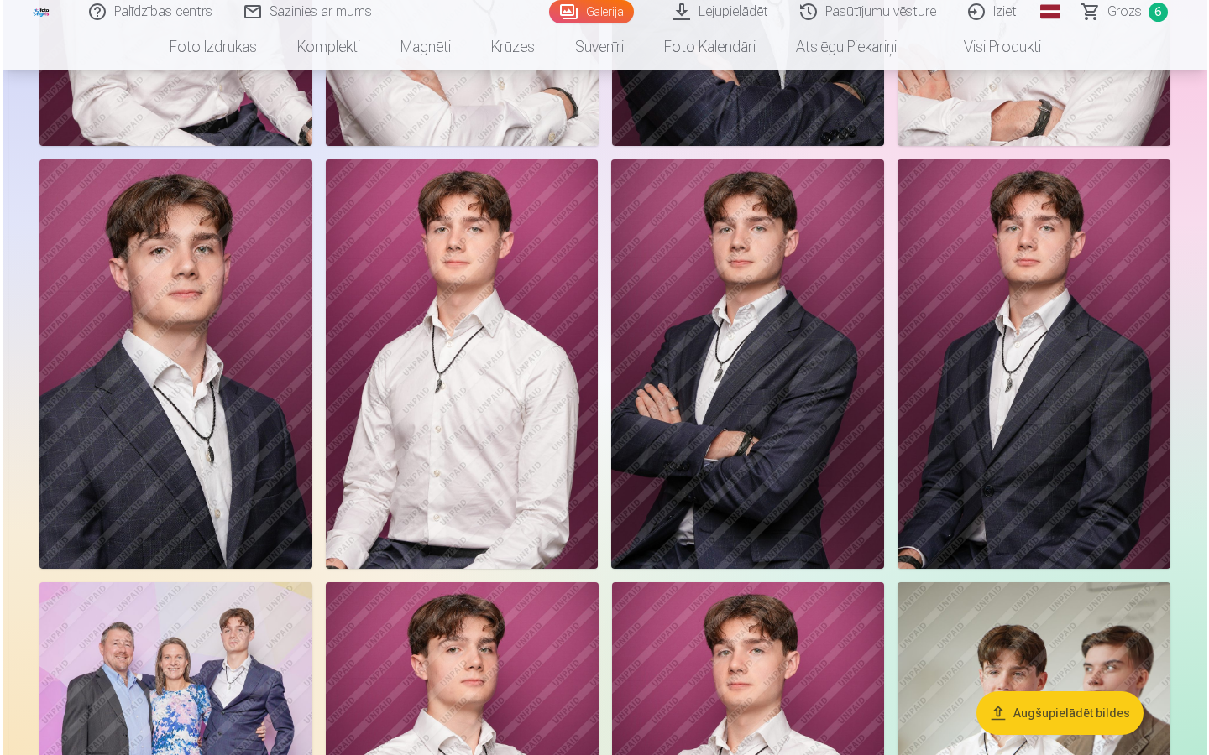
scroll to position [979, 0]
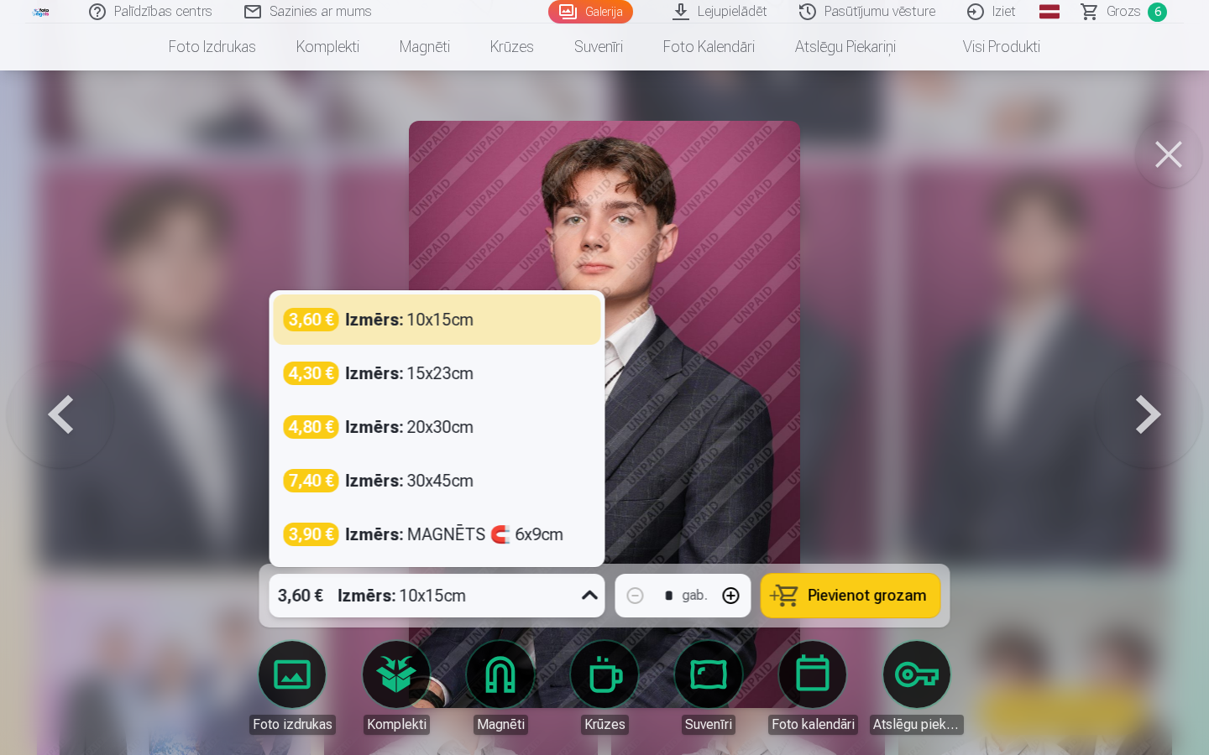
click at [586, 544] on icon at bounding box center [590, 595] width 27 height 27
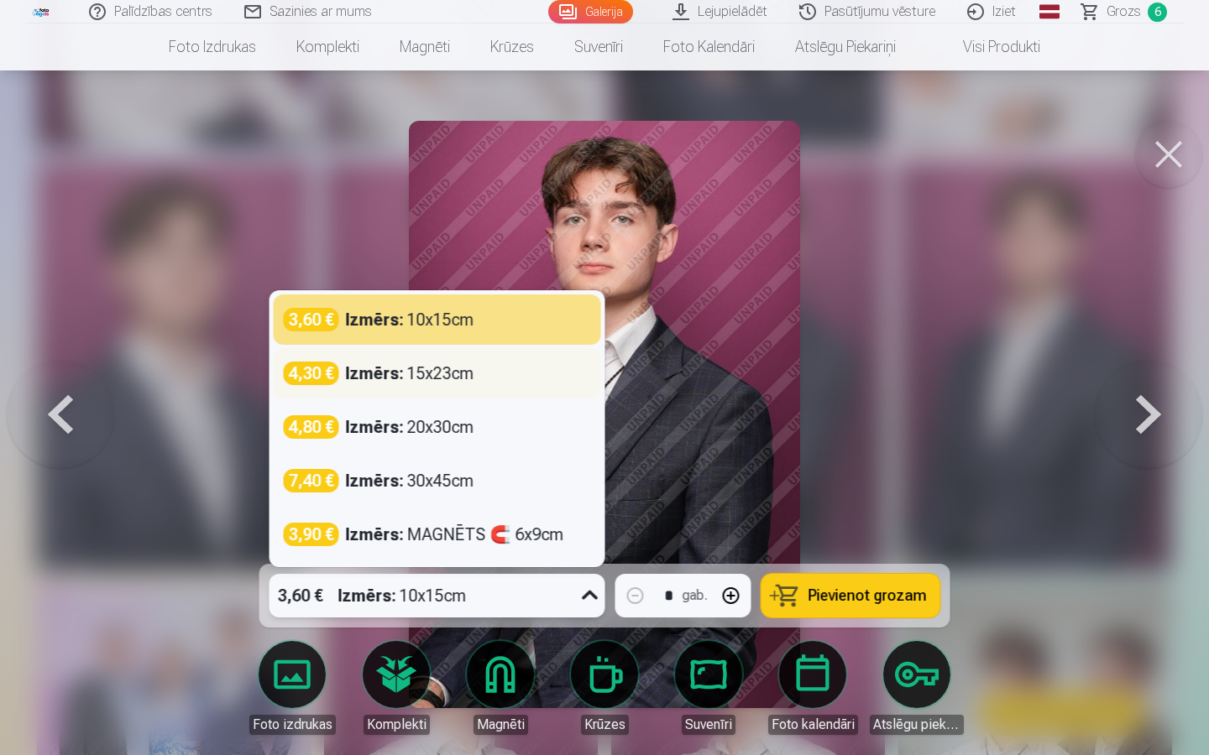
click at [489, 368] on div "4,30 € Izmērs : 15x23cm" at bounding box center [437, 374] width 307 height 24
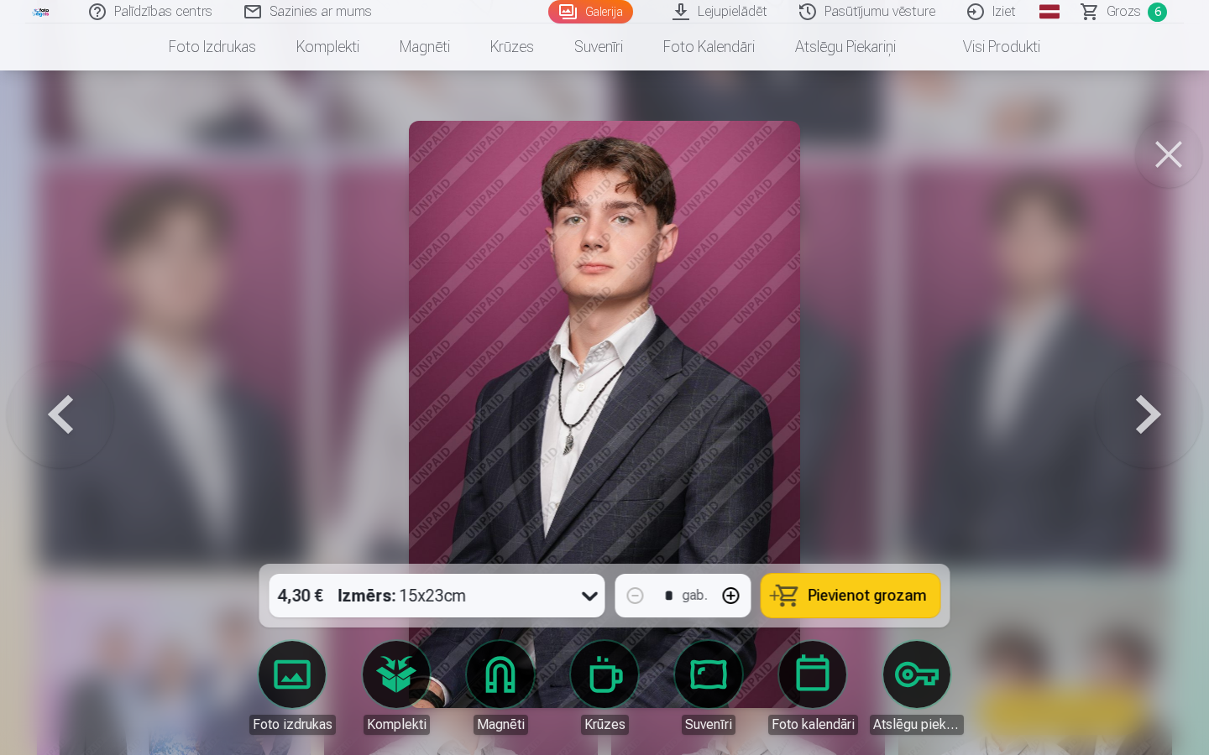
click at [870, 544] on button "Pievienot grozam" at bounding box center [850, 596] width 179 height 44
click at [1168, 144] on button at bounding box center [1168, 154] width 67 height 67
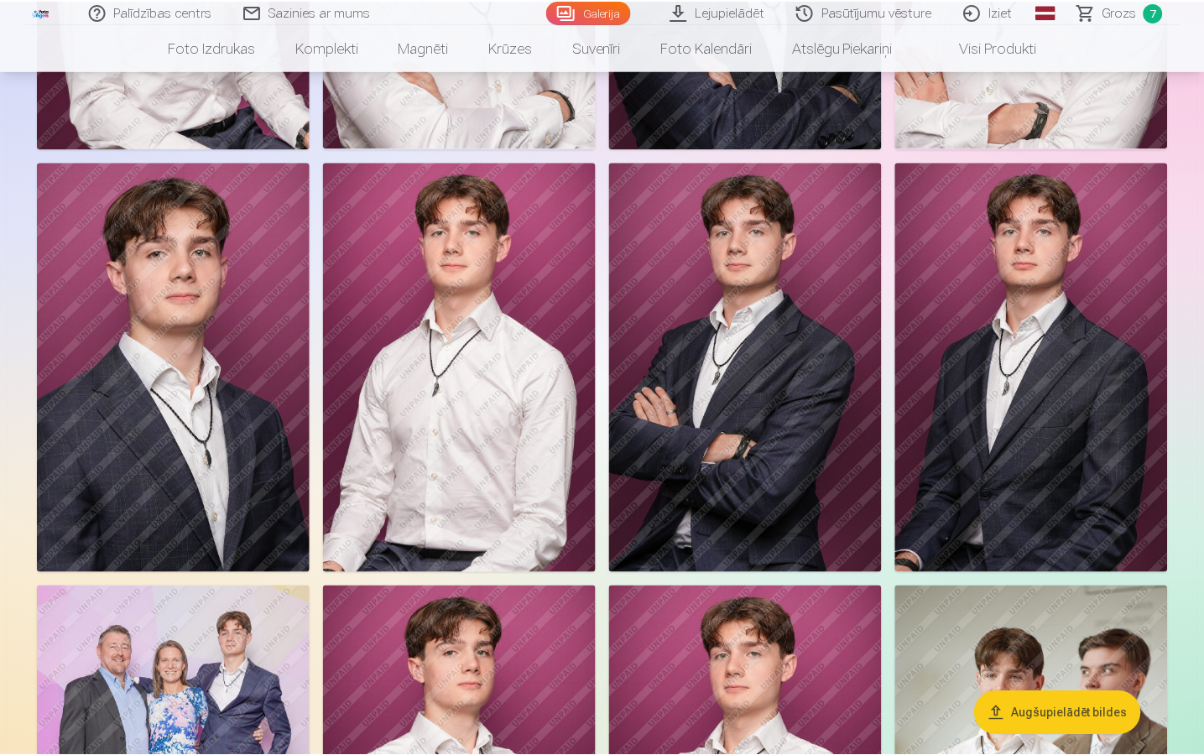
scroll to position [977, 0]
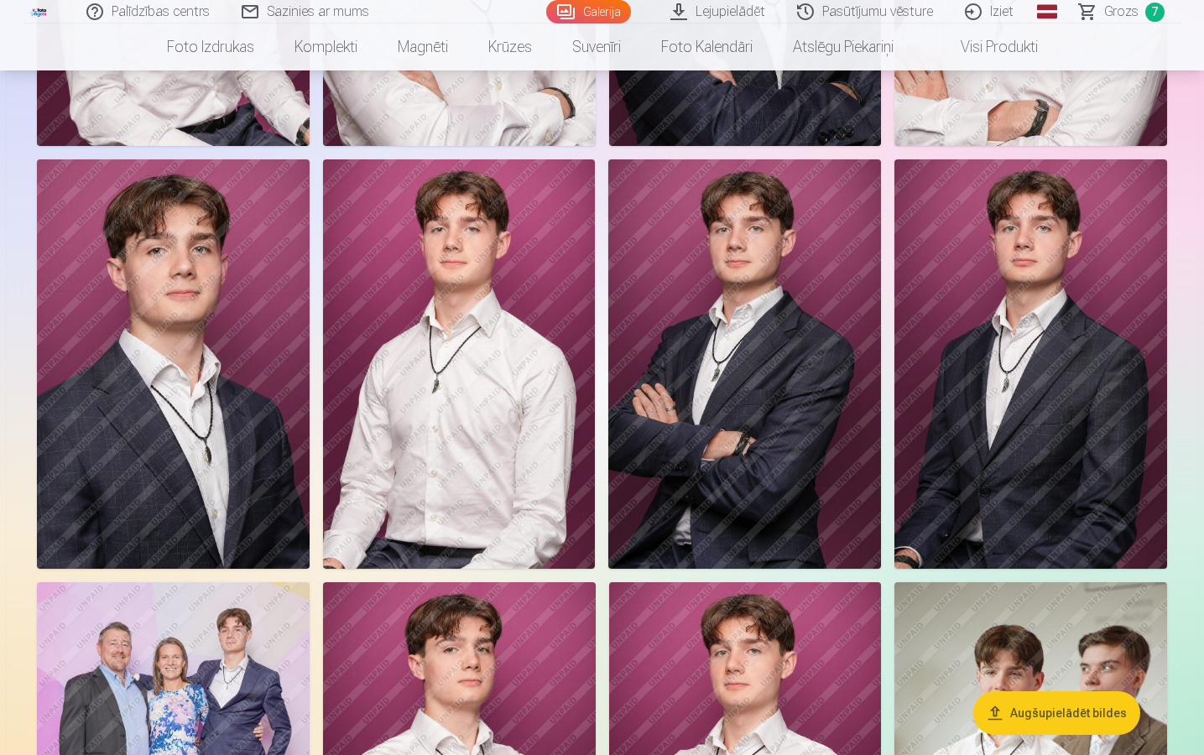
click at [198, 353] on img at bounding box center [173, 363] width 273 height 409
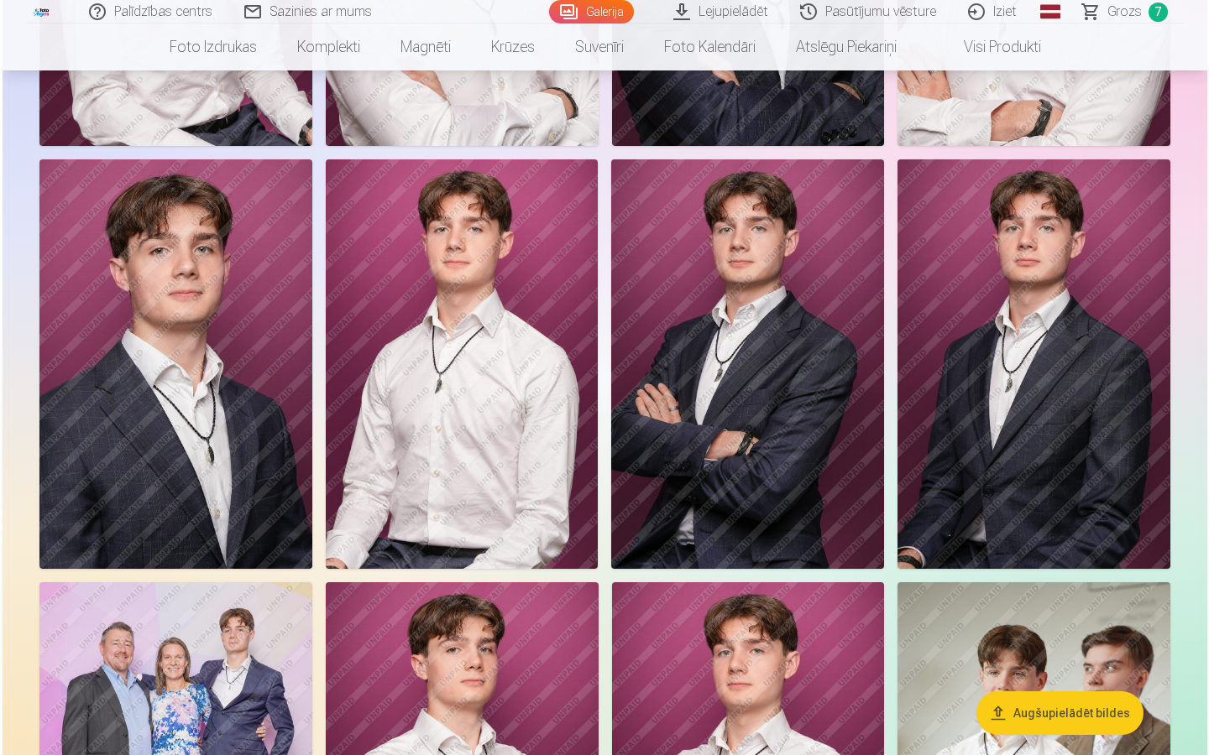
scroll to position [979, 0]
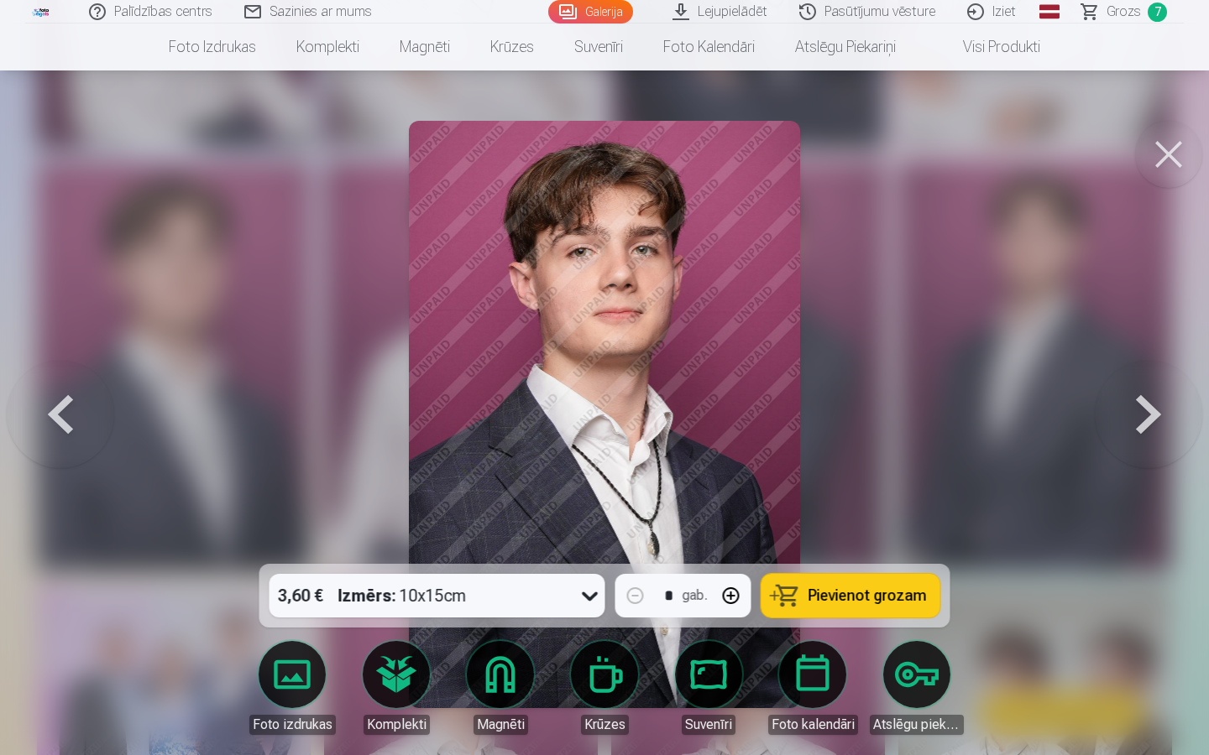
click at [588, 544] on icon at bounding box center [590, 595] width 27 height 27
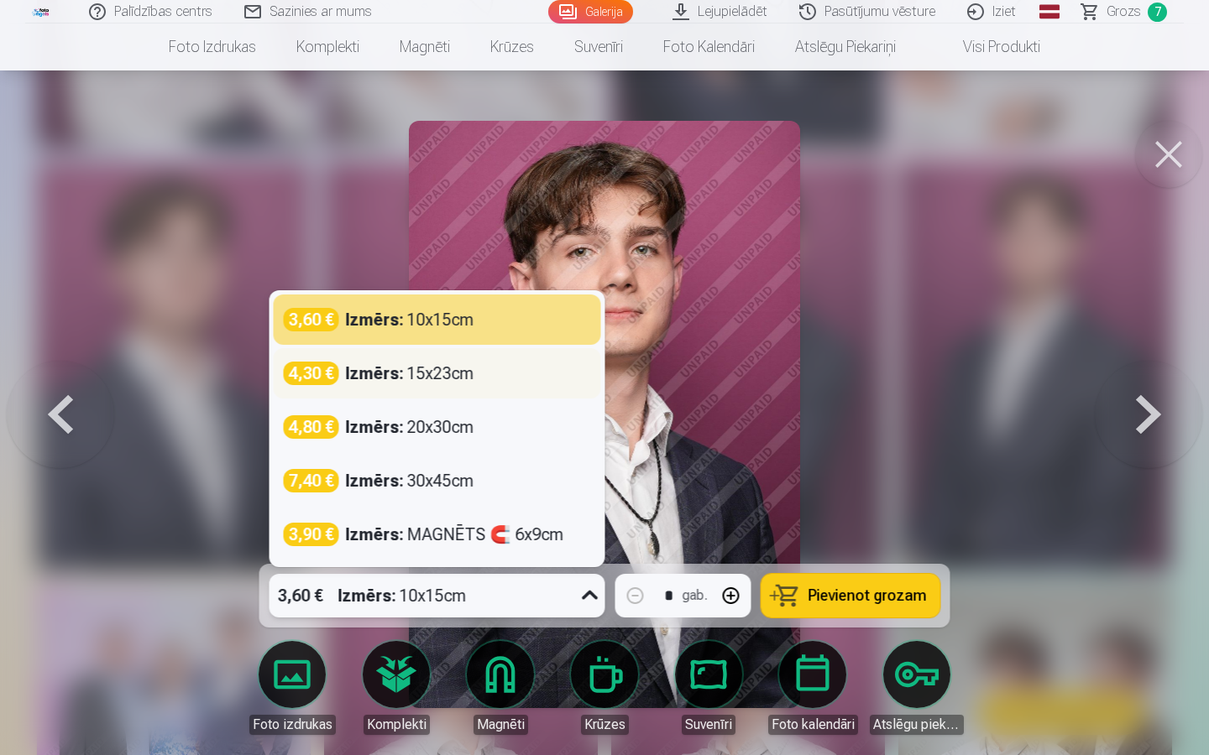
click at [511, 369] on div "4,30 € Izmērs : 15x23cm" at bounding box center [437, 374] width 307 height 24
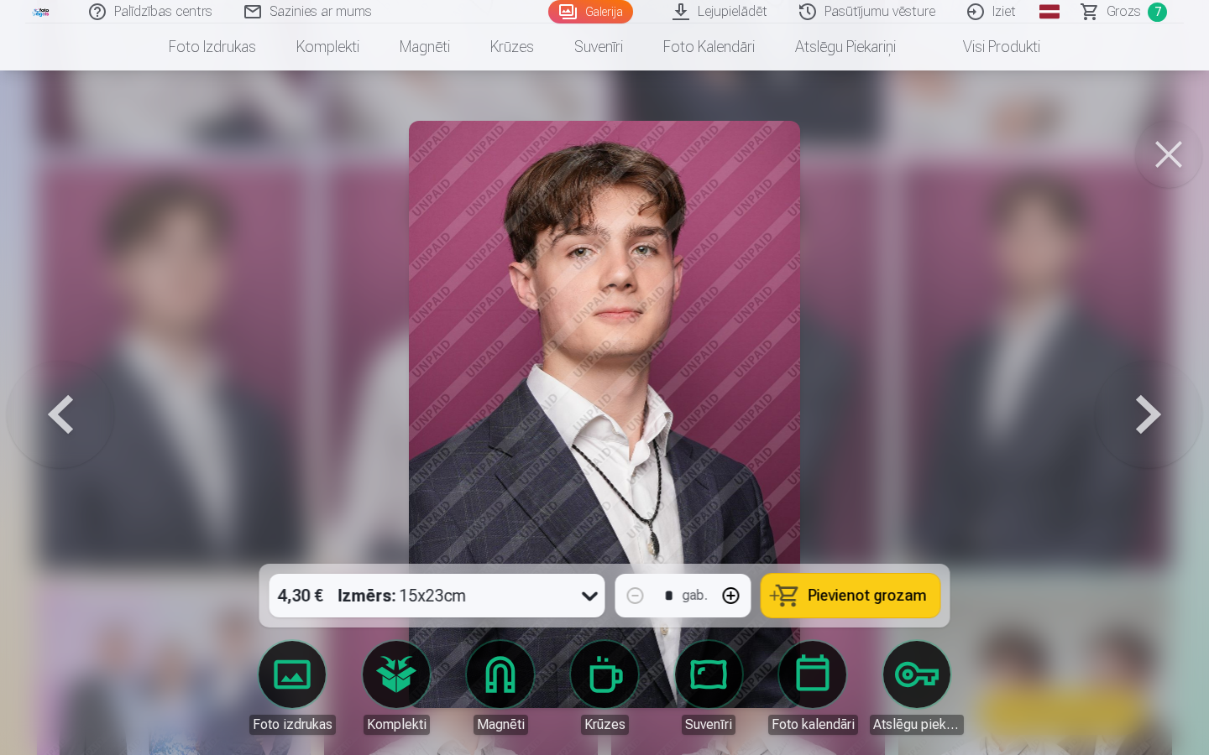
click at [734, 544] on button "button" at bounding box center [731, 596] width 40 height 40
click at [855, 544] on span "Pievienot grozam" at bounding box center [867, 595] width 118 height 15
type input "*"
click at [1173, 159] on button at bounding box center [1168, 154] width 67 height 67
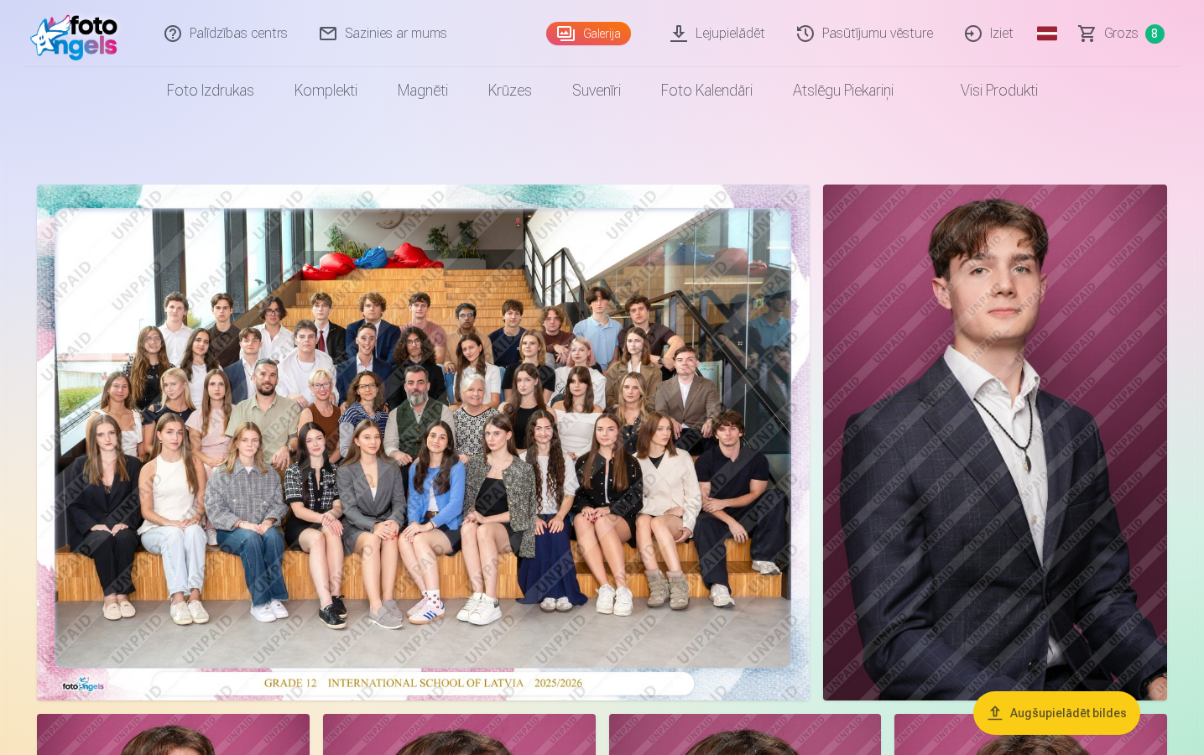
click at [1114, 36] on span "Grozs" at bounding box center [1122, 34] width 34 height 20
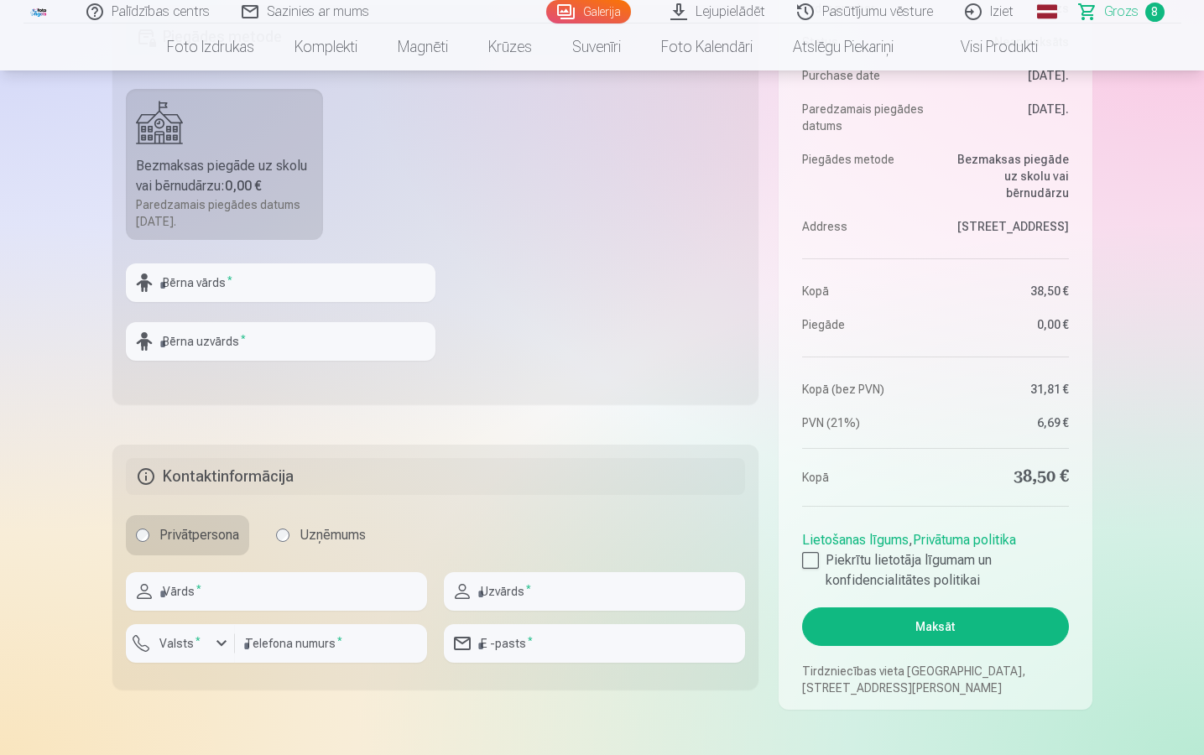
scroll to position [619, 0]
click at [237, 285] on input "text" at bounding box center [281, 282] width 310 height 39
type input "******"
click at [252, 334] on input "text" at bounding box center [281, 340] width 310 height 39
type input "**********"
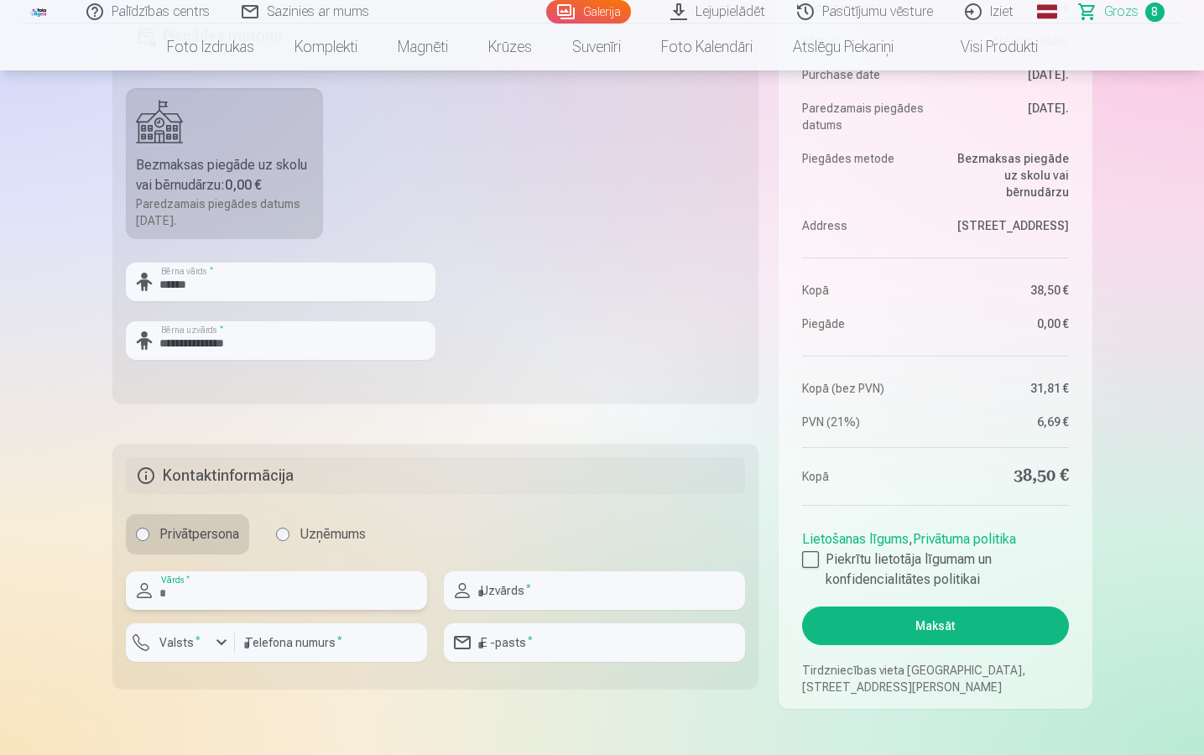
click at [231, 544] on input "text" at bounding box center [276, 591] width 301 height 39
type input "*****"
type input "**********"
type input "********"
type input "**********"
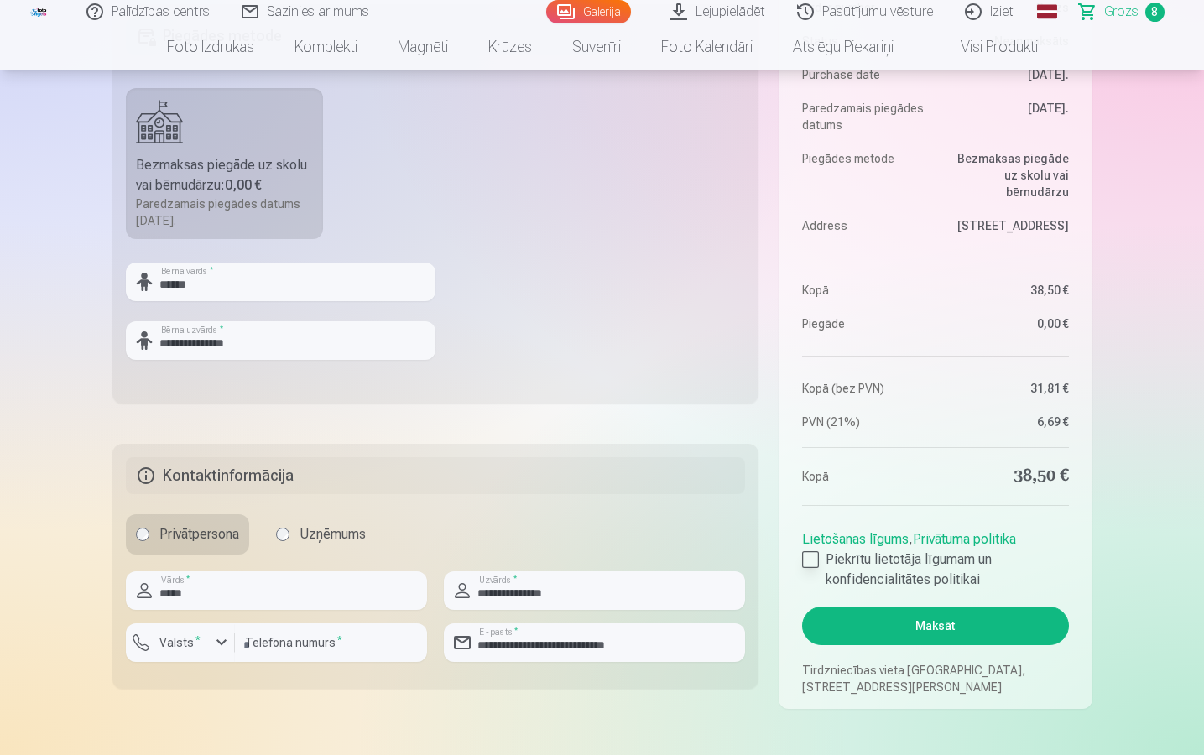
click at [811, 544] on div at bounding box center [810, 559] width 17 height 17
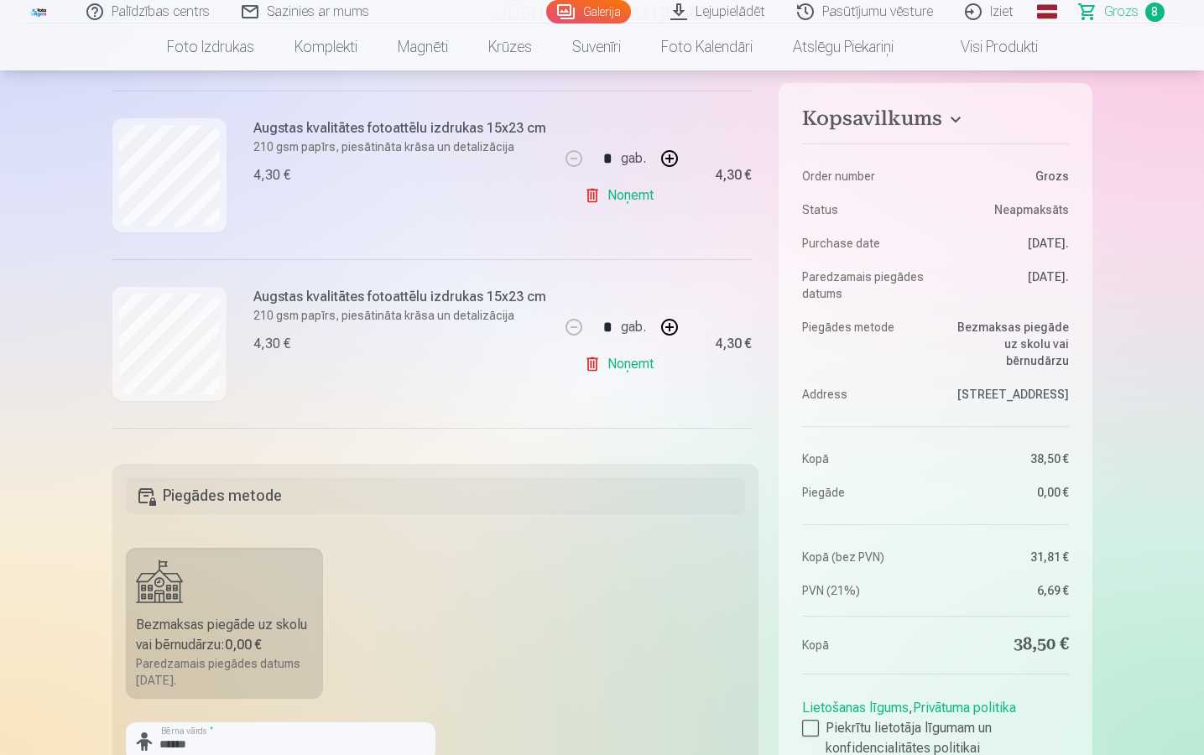
scroll to position [509, 0]
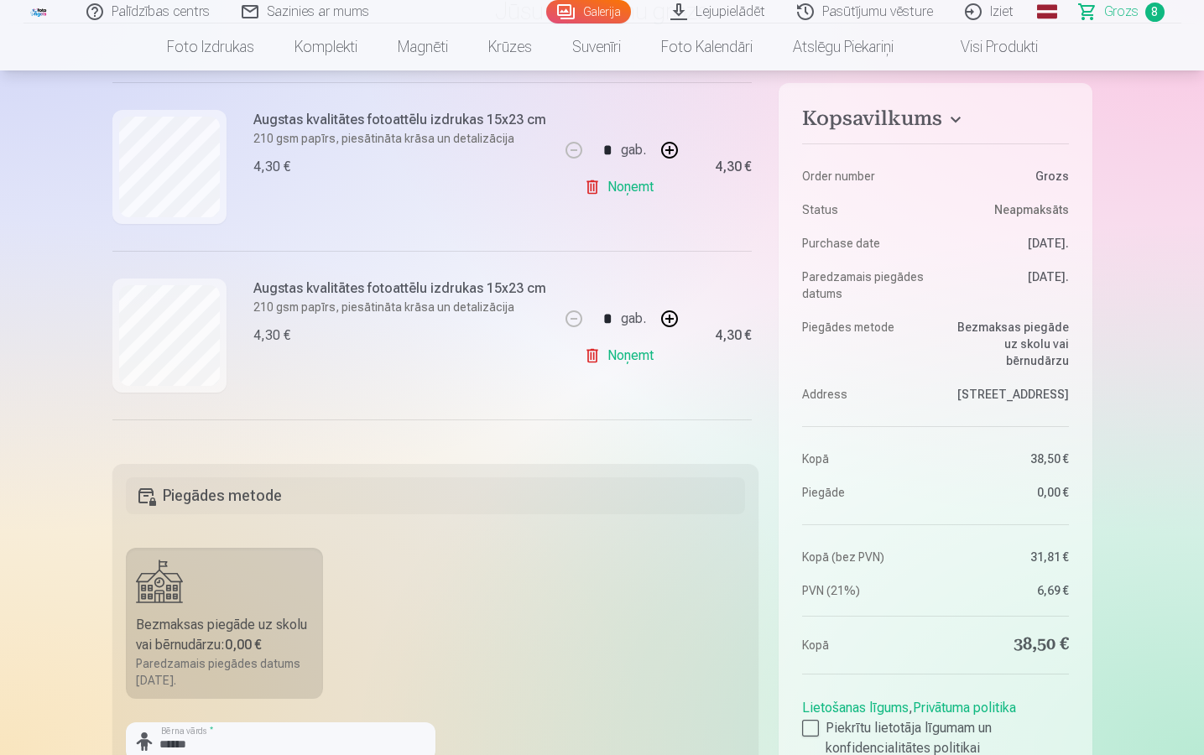
click at [597, 356] on link "Noņemt" at bounding box center [622, 356] width 76 height 34
type input "*"
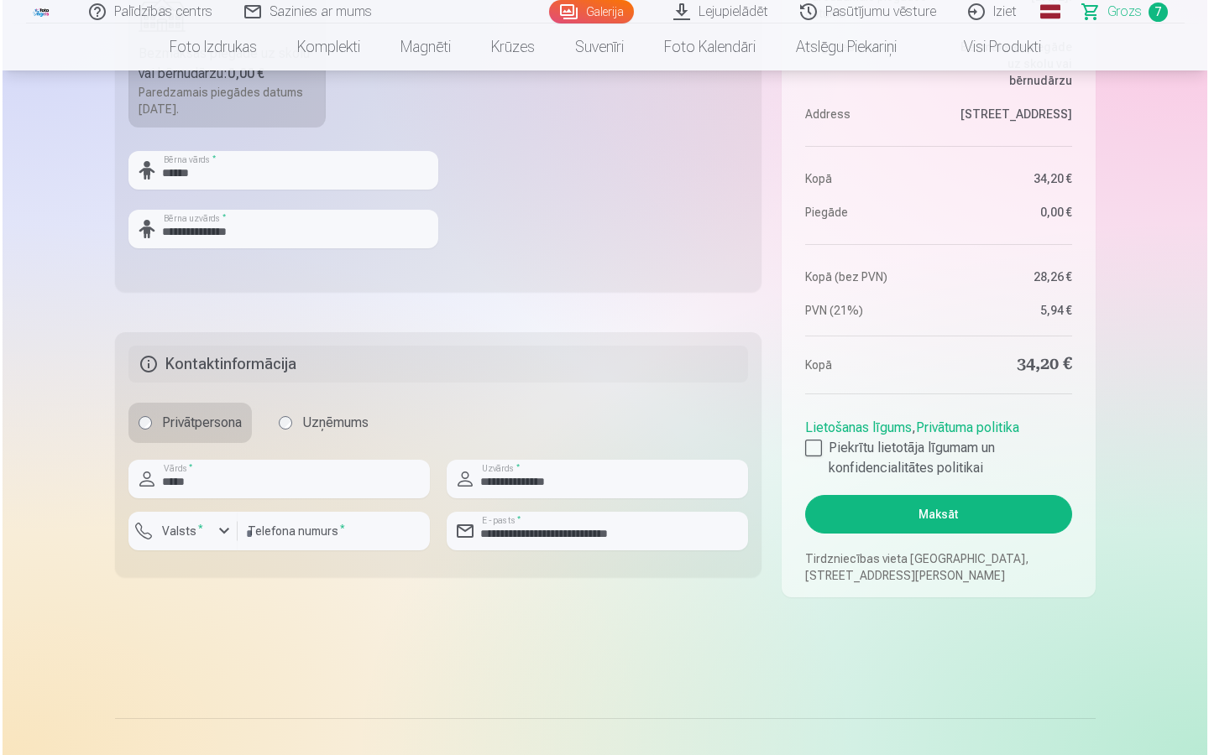
scroll to position [762, 0]
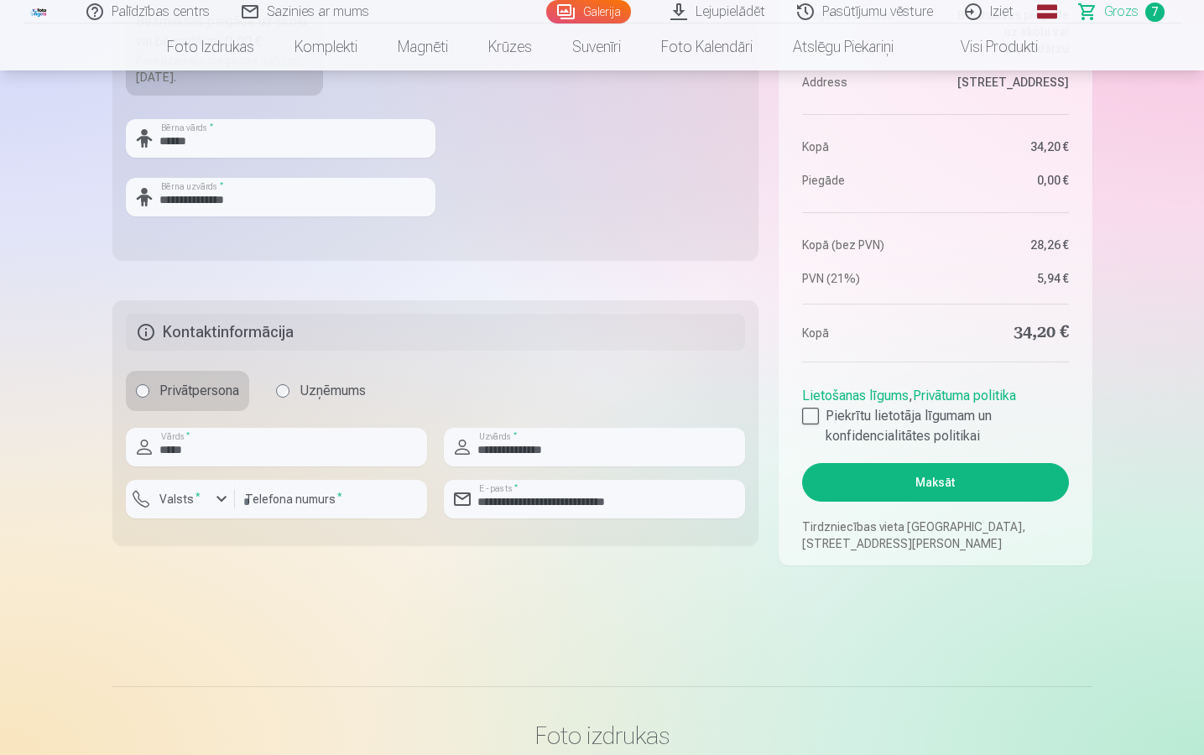
click at [950, 480] on button "Maksāt" at bounding box center [935, 482] width 266 height 39
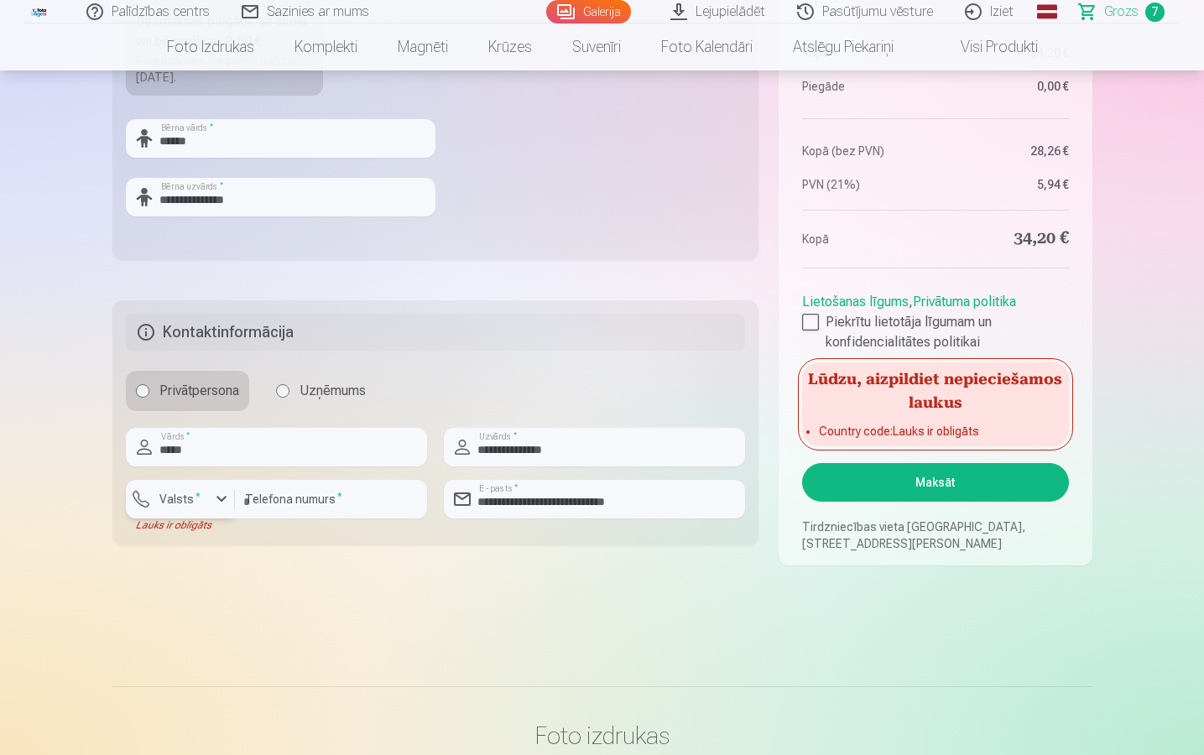
click at [219, 500] on div "button" at bounding box center [222, 499] width 20 height 20
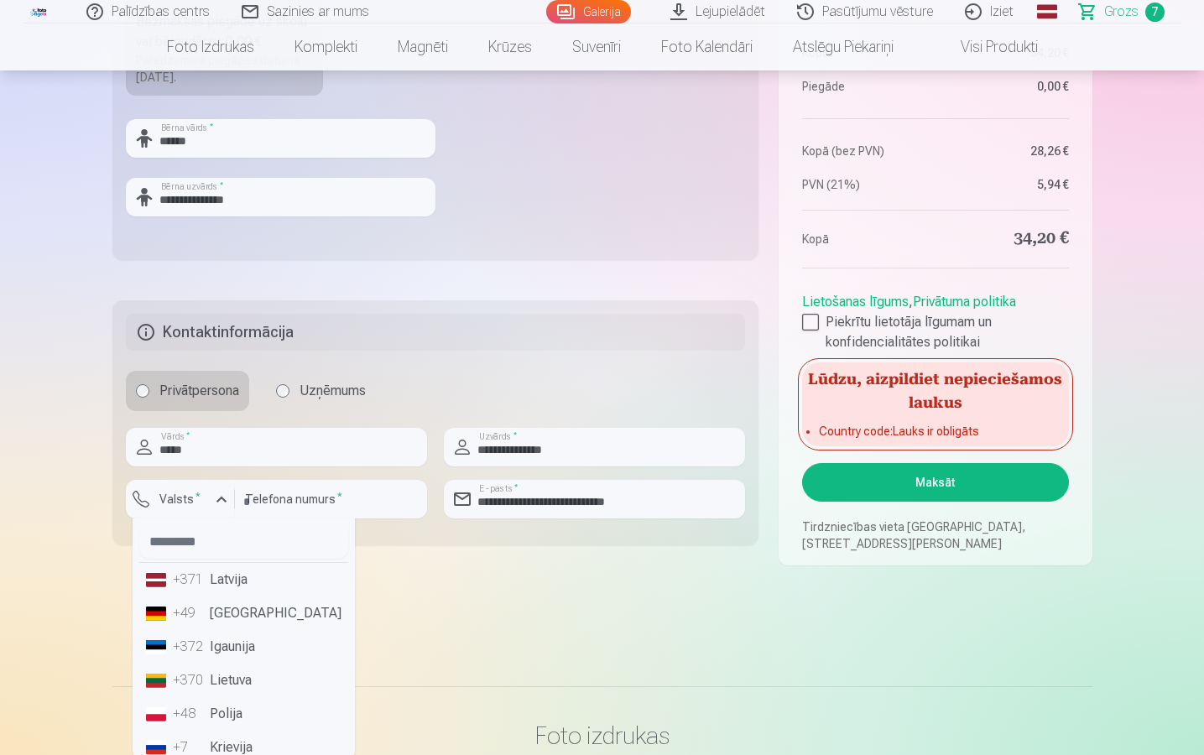
click at [208, 544] on li "+371 Latvija" at bounding box center [243, 580] width 209 height 34
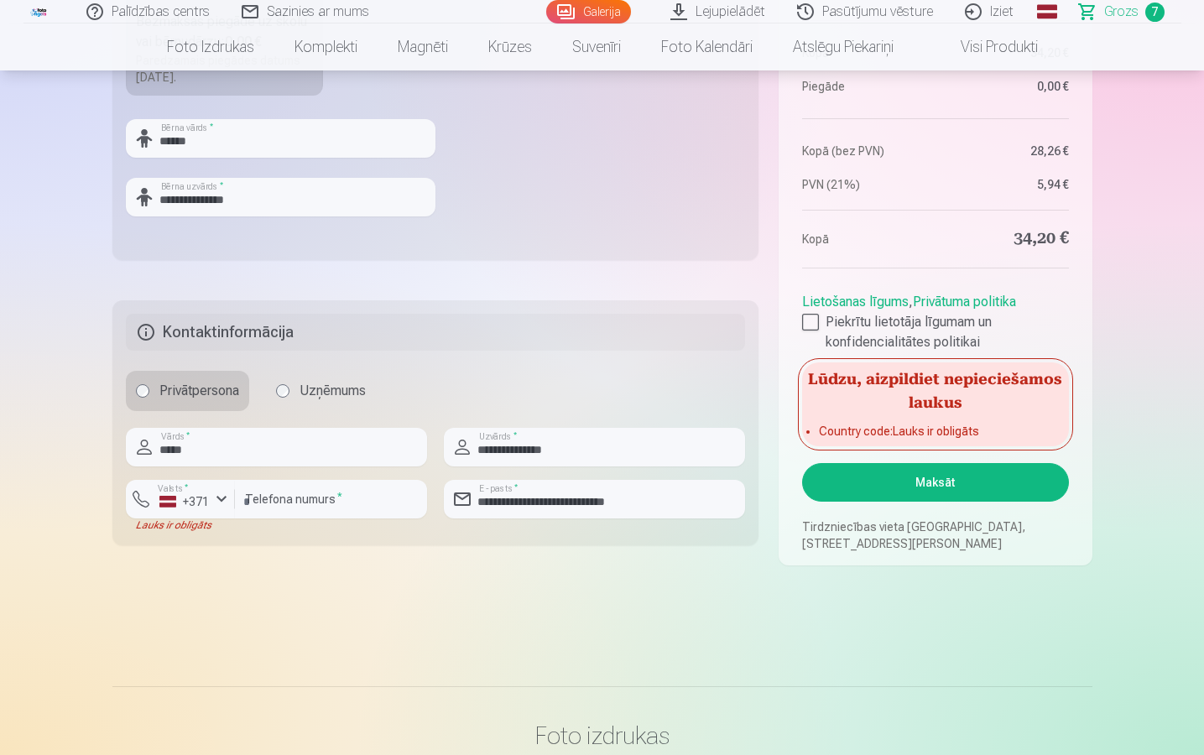
click at [938, 479] on button "Maksāt" at bounding box center [935, 482] width 266 height 39
